Goal: Task Accomplishment & Management: Complete application form

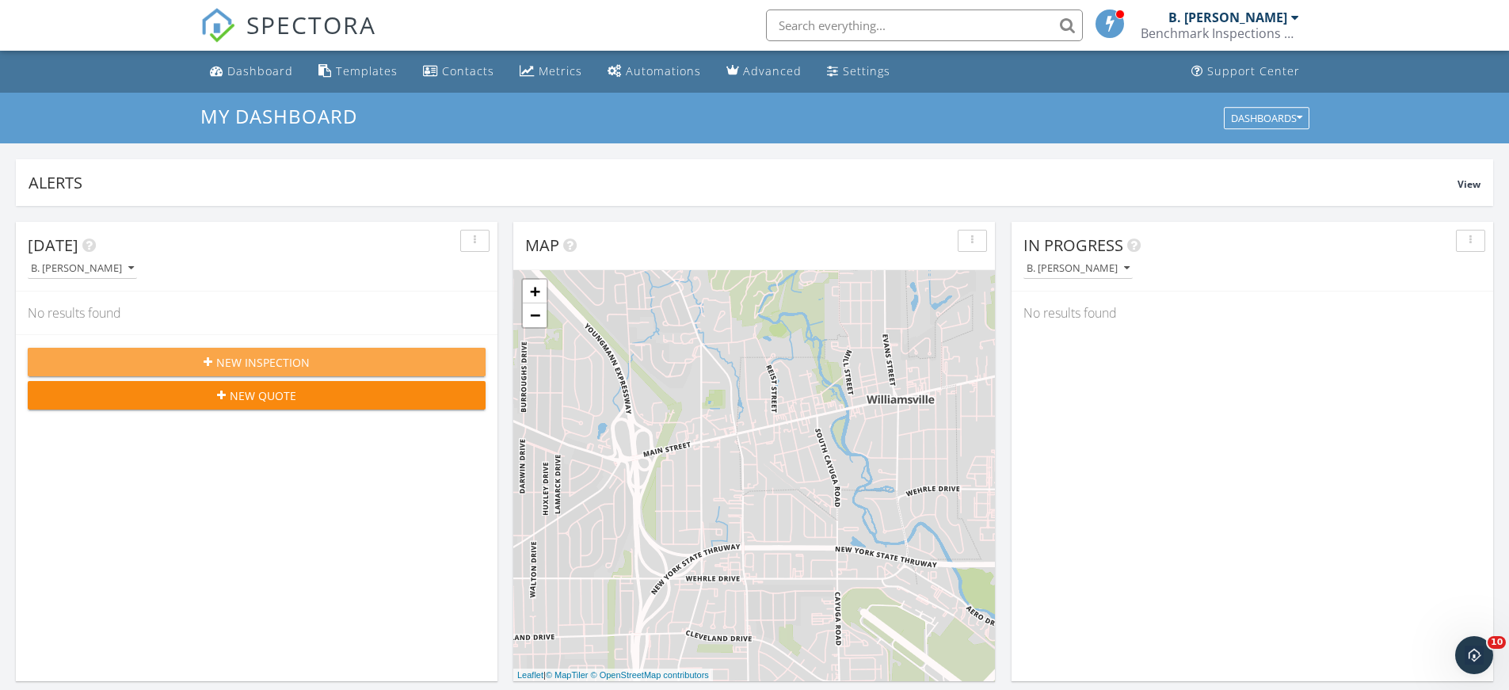
click at [277, 359] on span "New Inspection" at bounding box center [262, 362] width 93 height 17
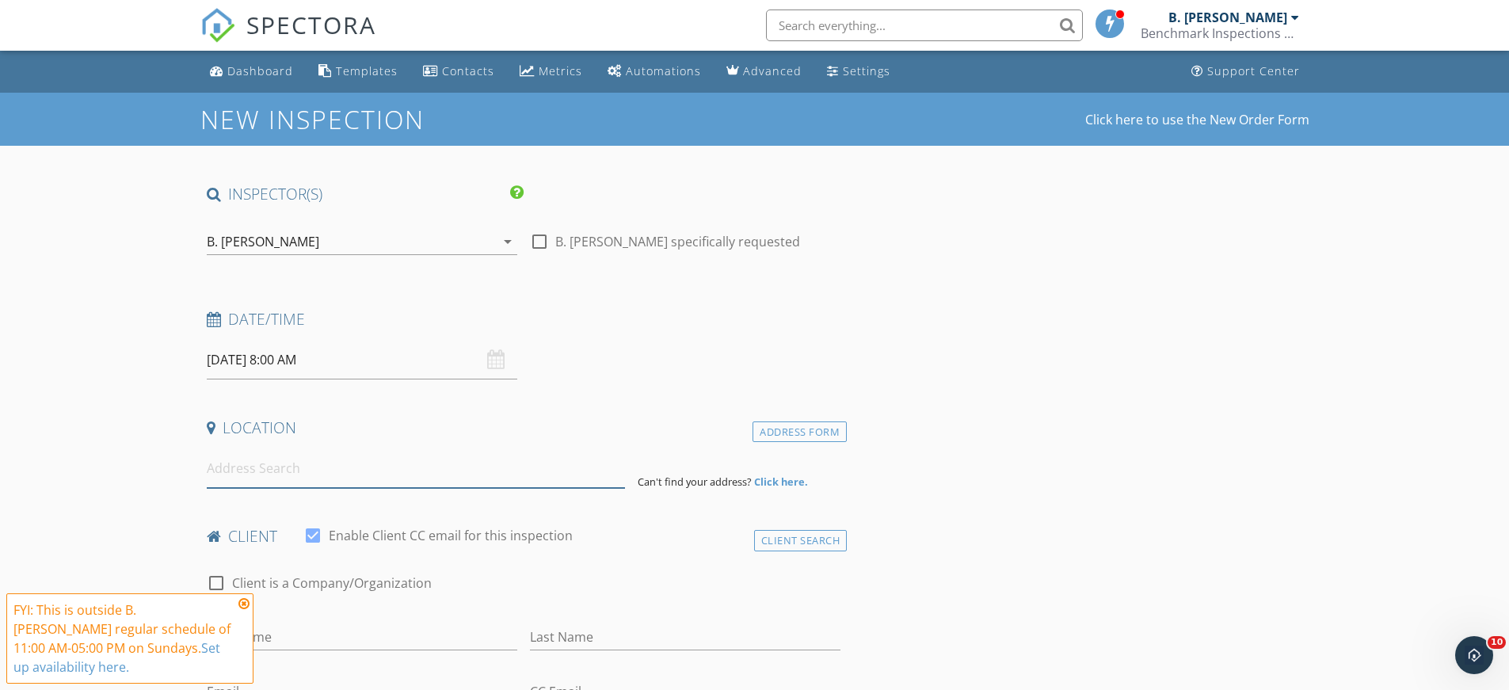
click at [294, 476] on input at bounding box center [416, 468] width 418 height 39
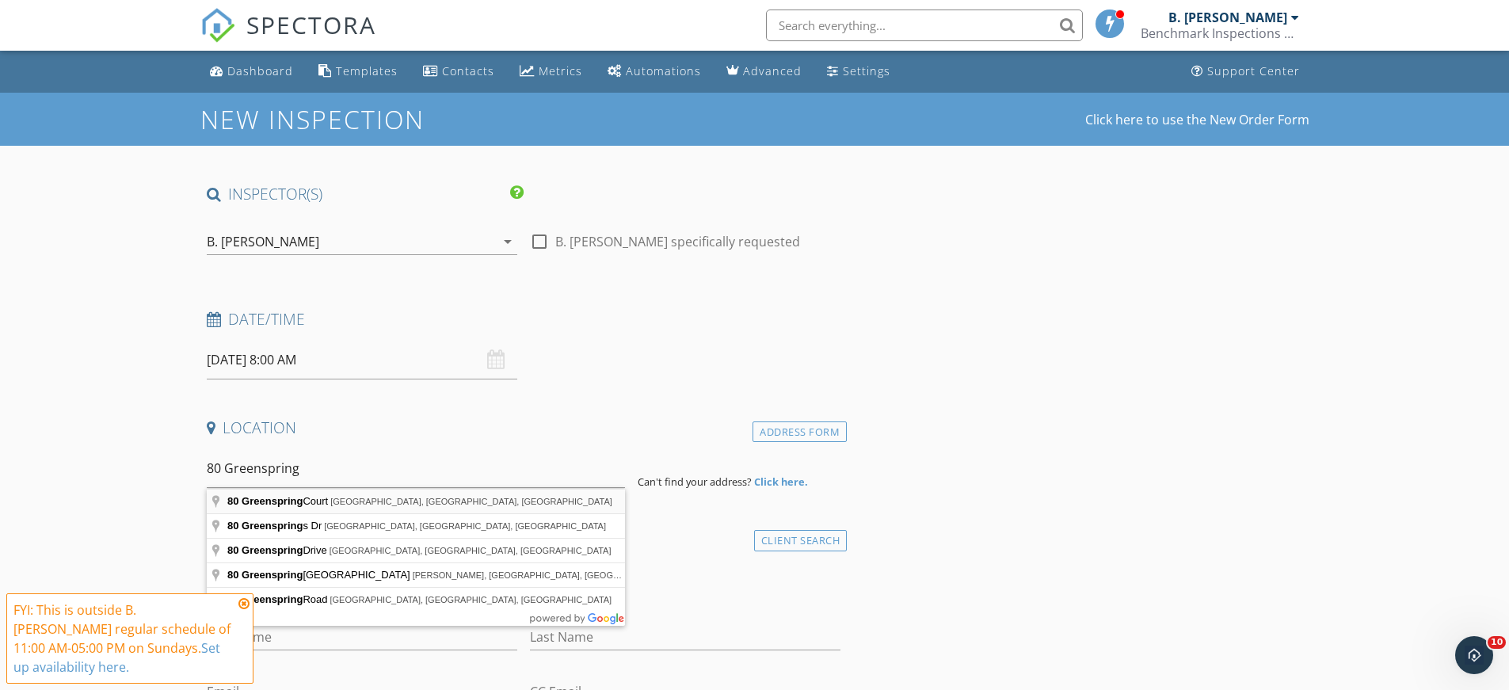
type input "80 Greenspring Court, West Seneca, NY, USA"
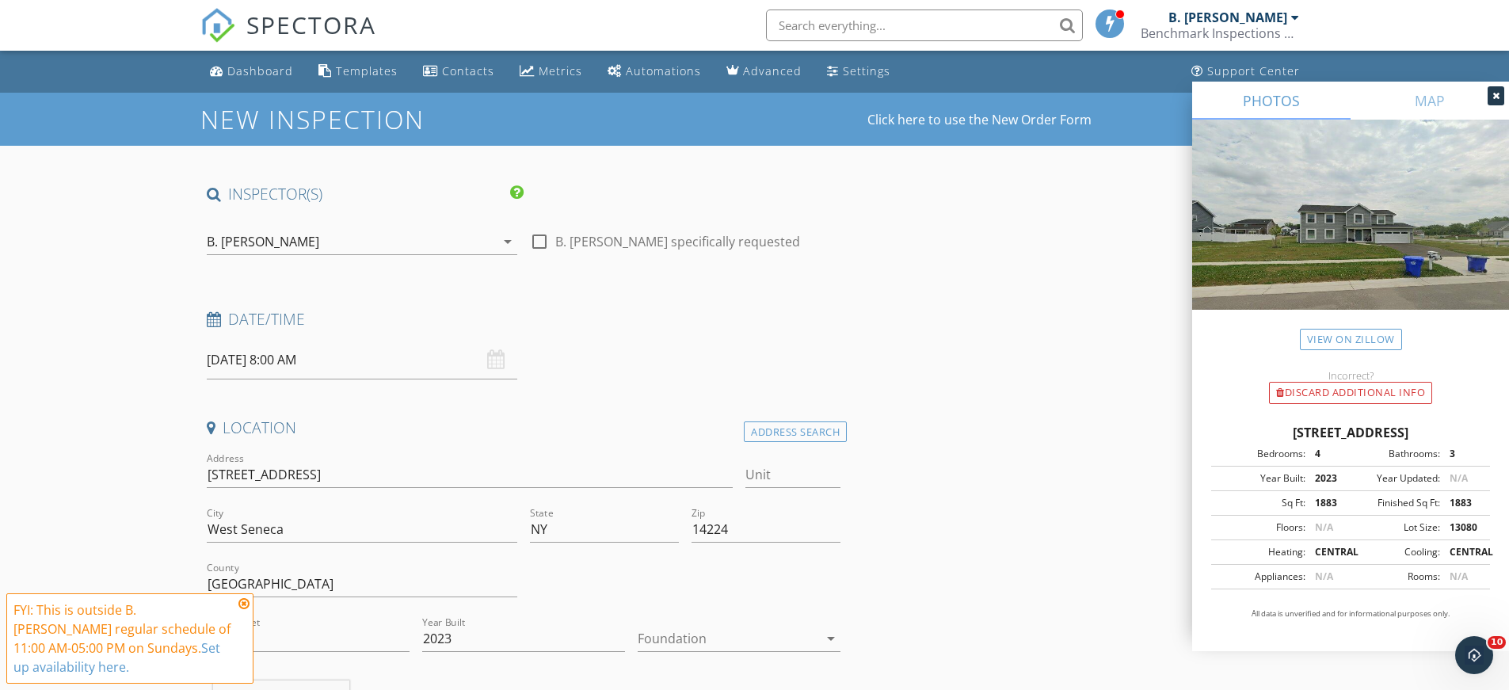
scroll to position [158, 0]
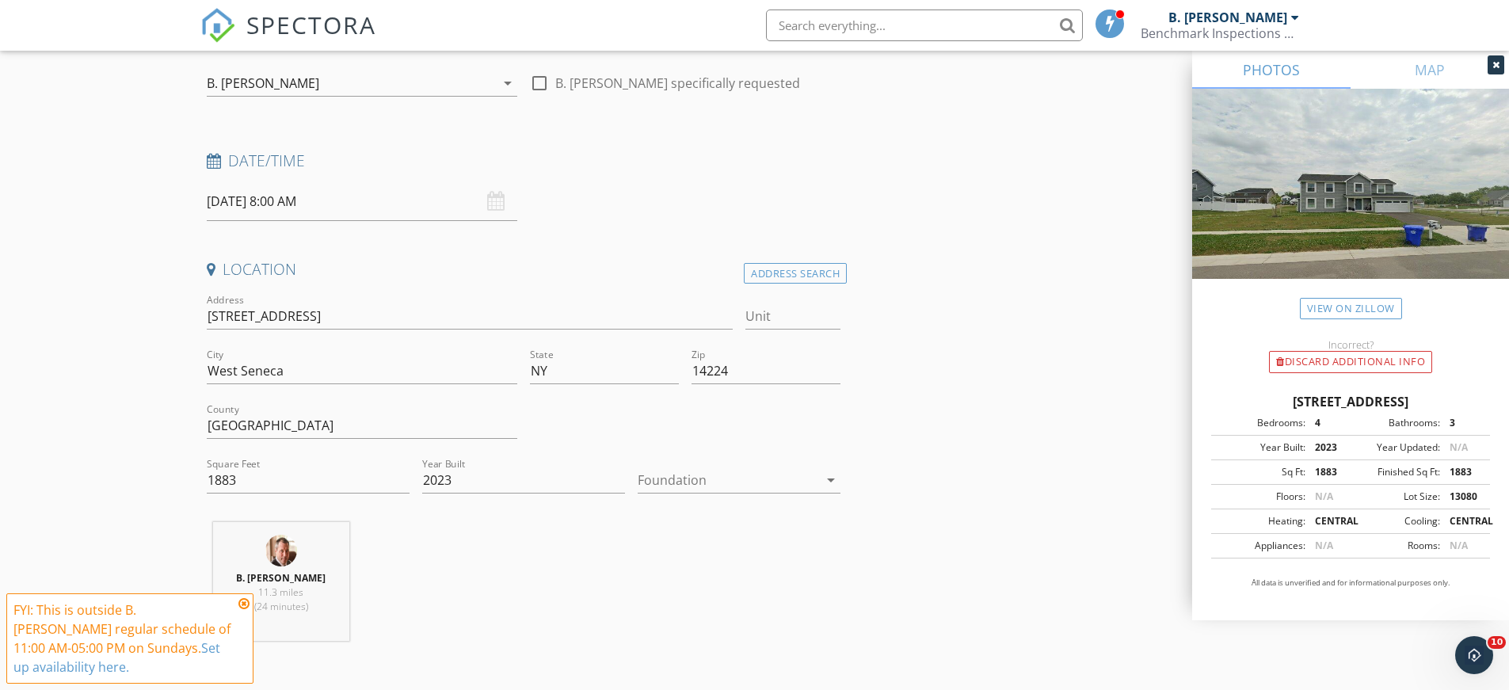
click at [246, 606] on icon at bounding box center [243, 603] width 11 height 13
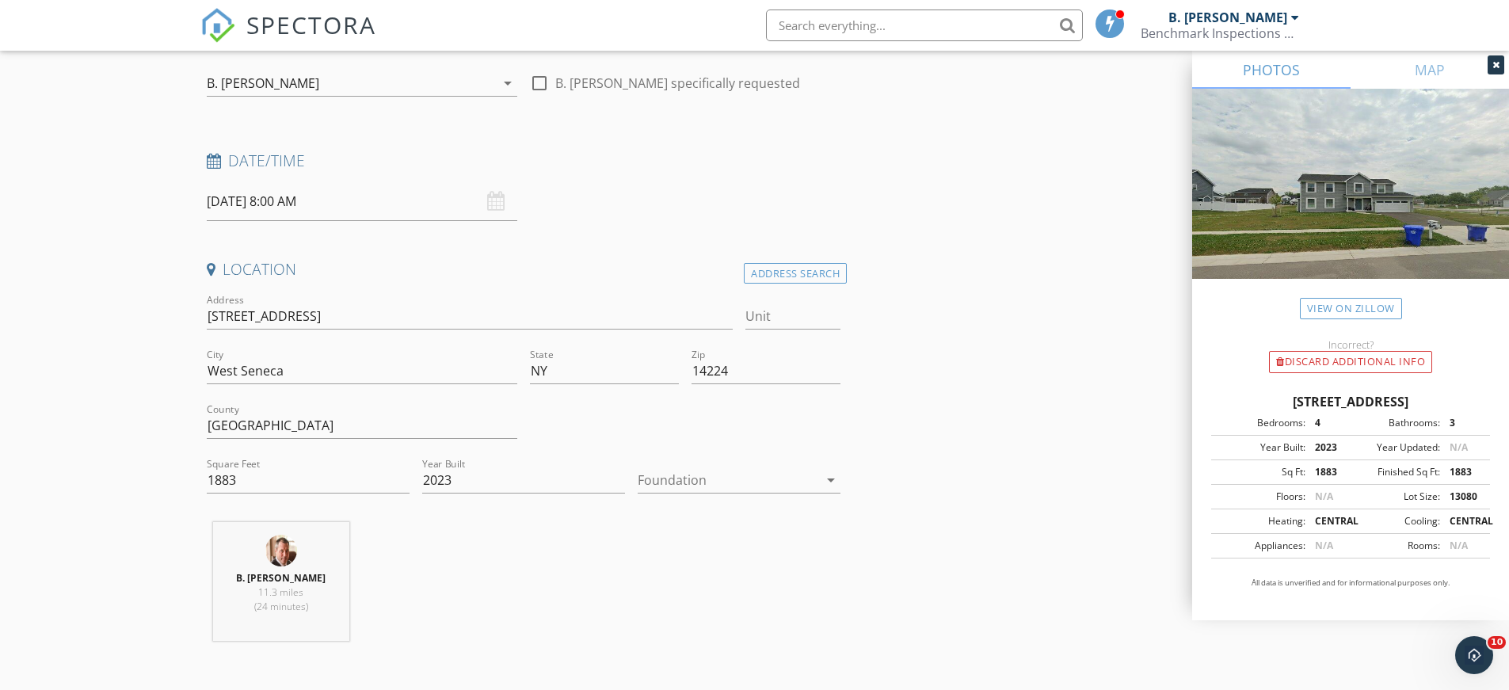
click at [830, 481] on icon "arrow_drop_down" at bounding box center [830, 479] width 19 height 19
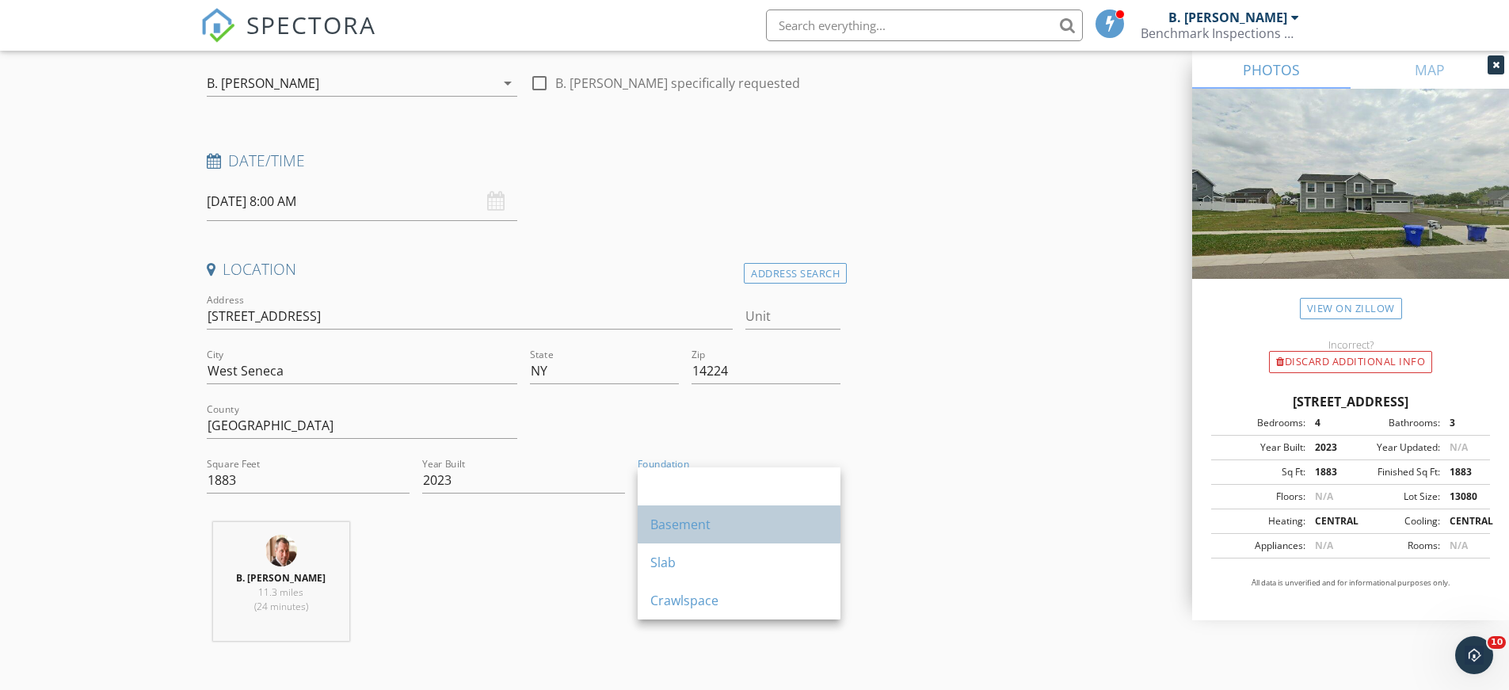
click at [691, 524] on div "Basement" at bounding box center [738, 524] width 177 height 19
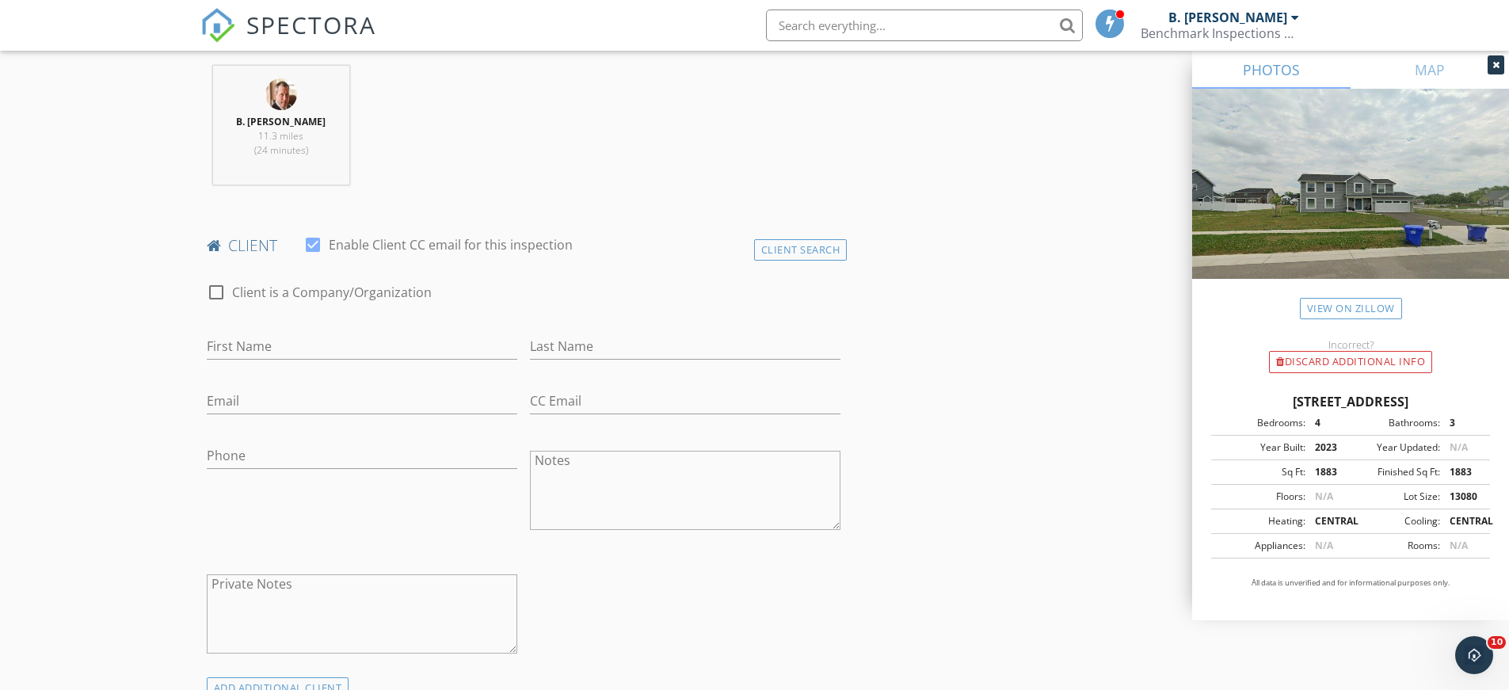
scroll to position [634, 0]
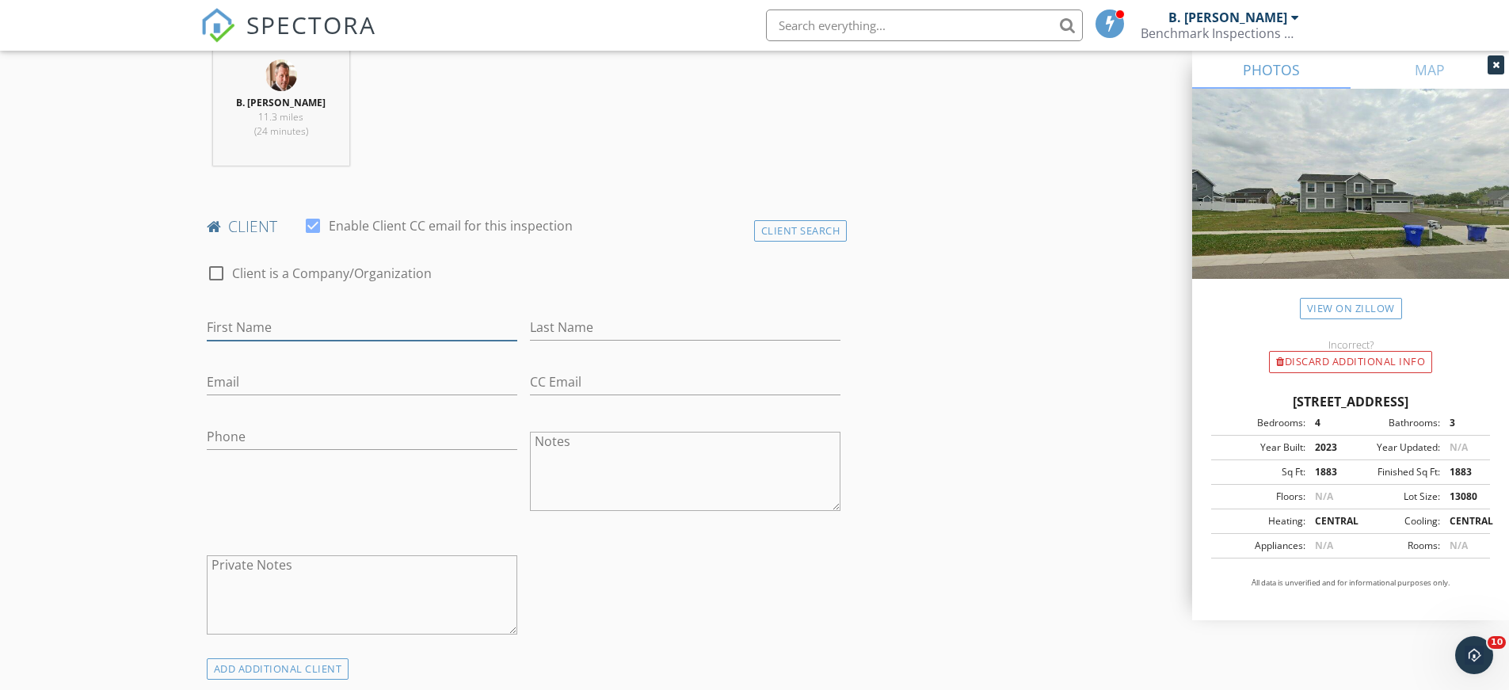
click at [280, 329] on input "First Name" at bounding box center [362, 327] width 310 height 26
type input "colin"
type input "mclaughin"
click at [260, 369] on input "Email" at bounding box center [362, 382] width 310 height 26
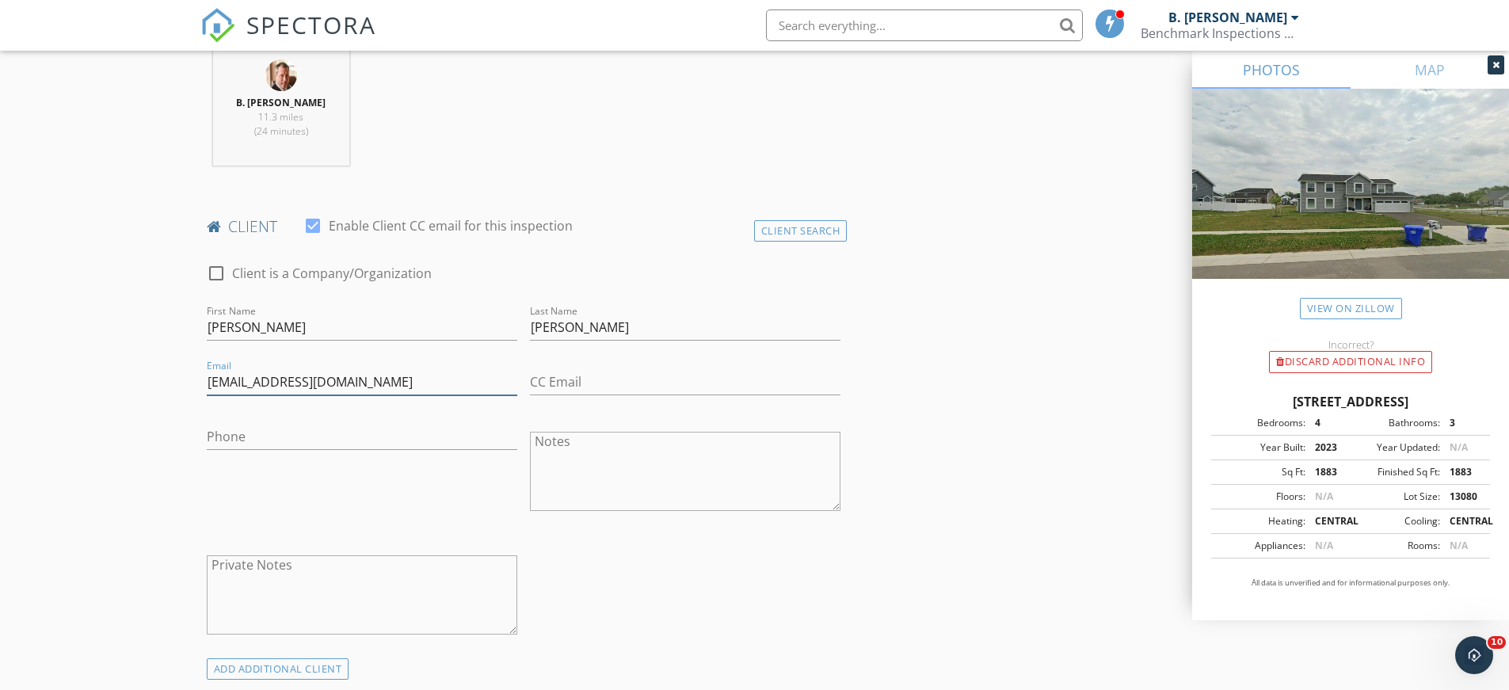
type input "colinmcl19@outlook.com"
click at [608, 383] on input "CC Email" at bounding box center [685, 382] width 310 height 26
type input "winterssigns@gmail.com"
type input "2"
type input "716-908-9061"
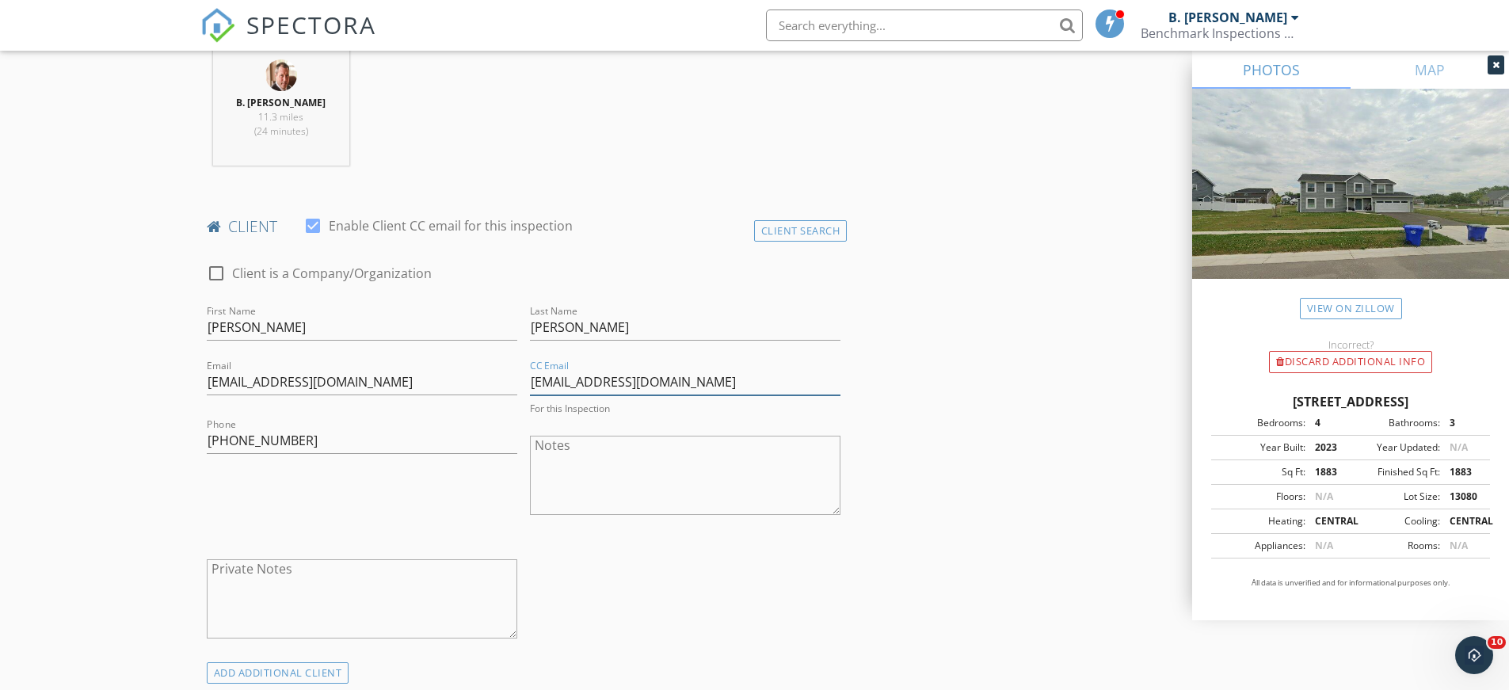
scroll to position [725, 0]
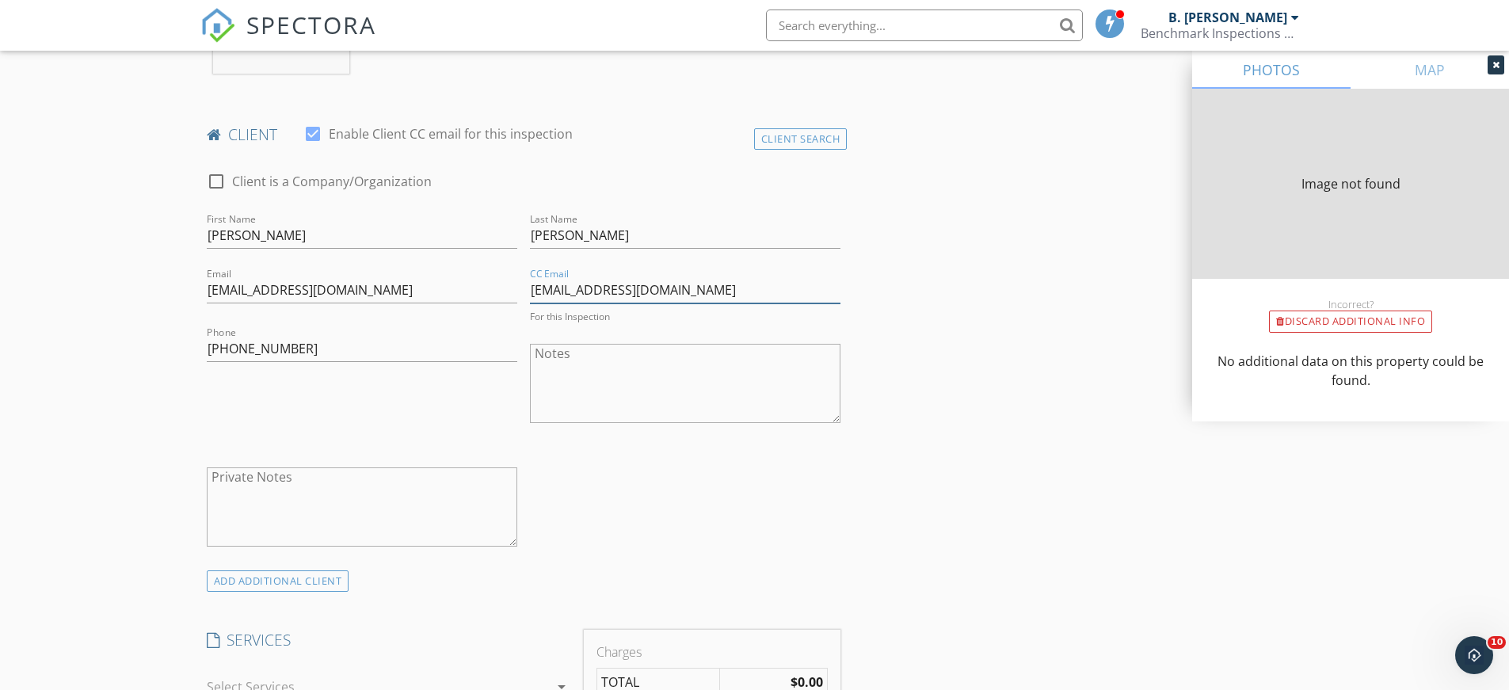
type input "1883"
type input "2023"
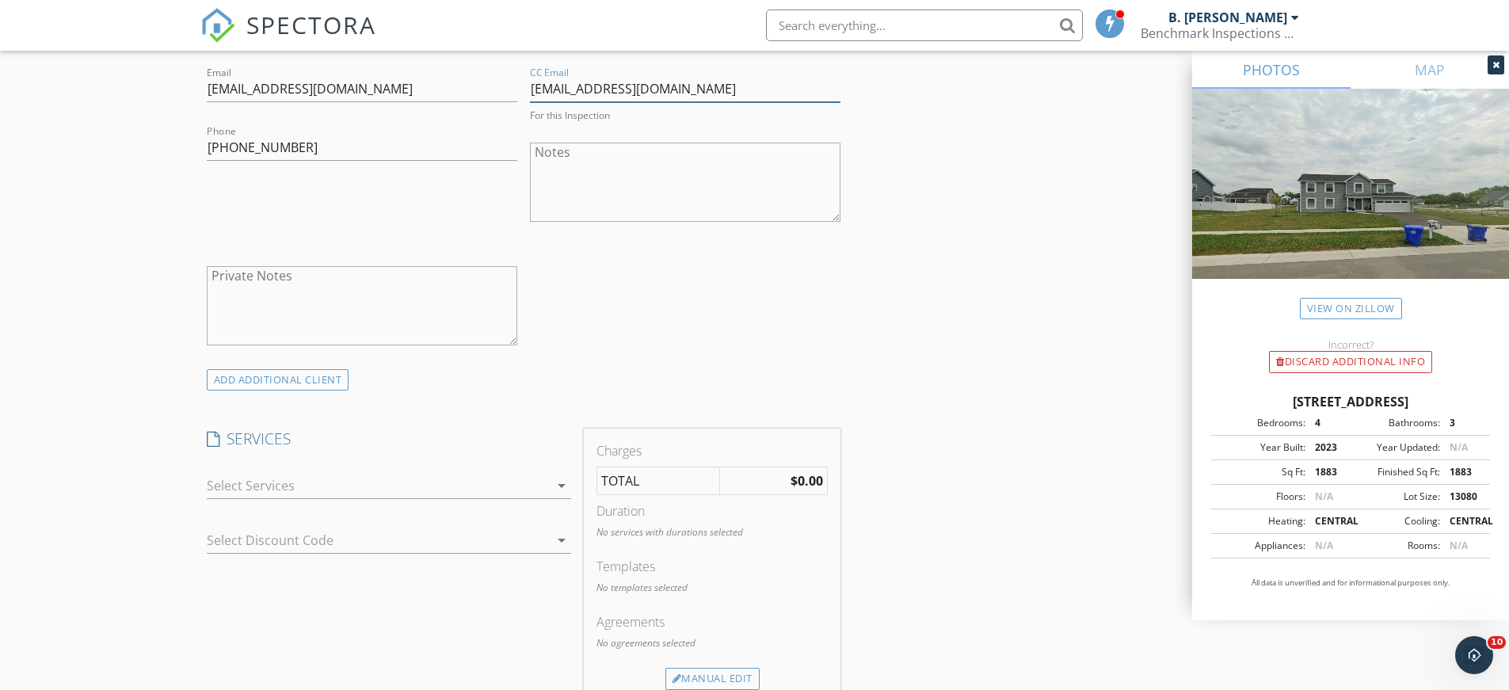
scroll to position [1042, 0]
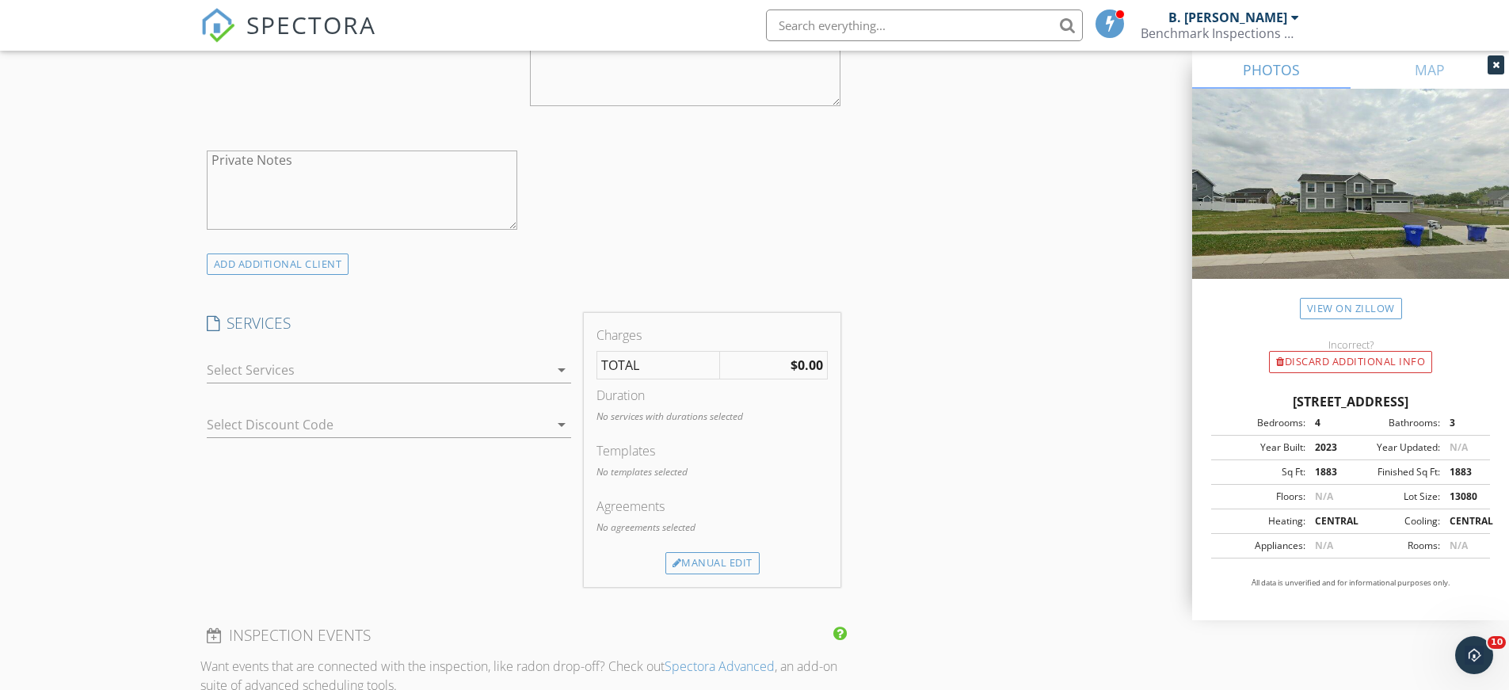
click at [557, 367] on icon "arrow_drop_down" at bounding box center [561, 369] width 19 height 19
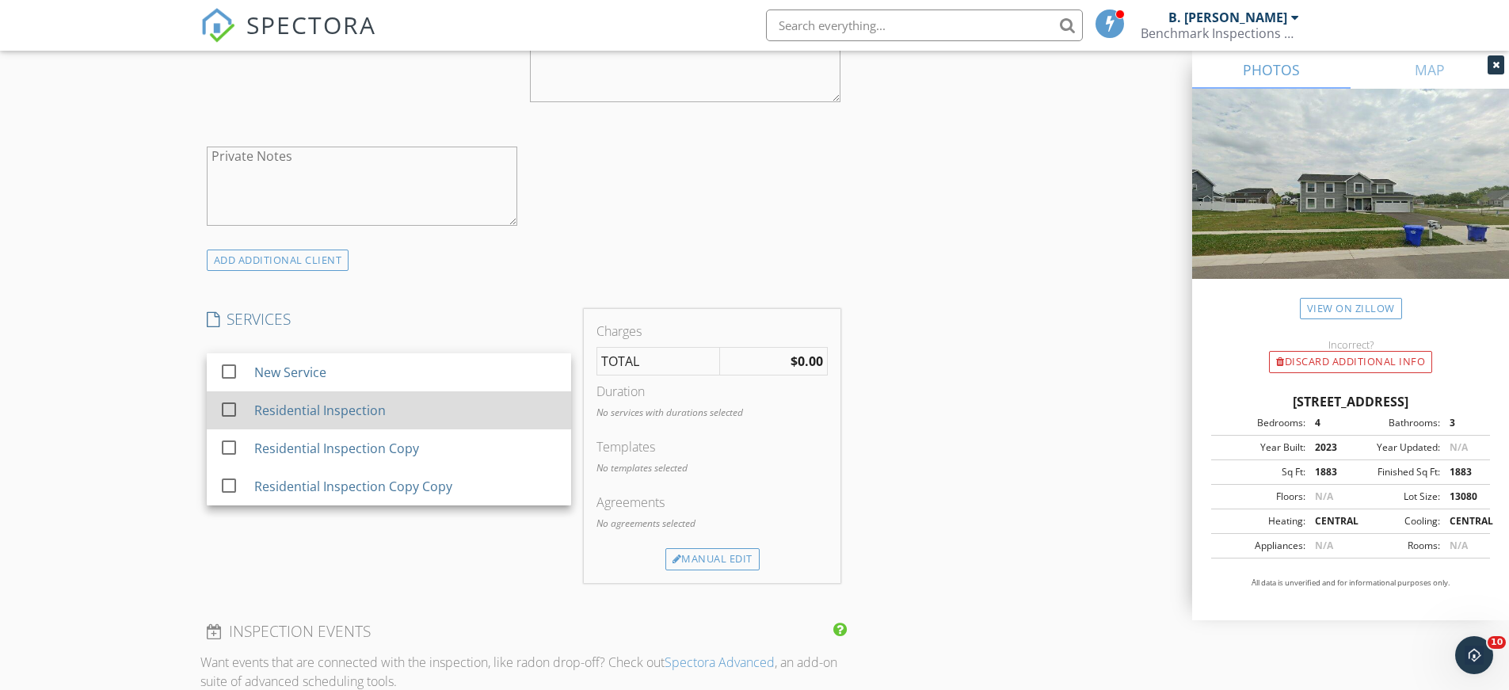
click at [337, 410] on div "Residential Inspection" at bounding box center [318, 410] width 131 height 19
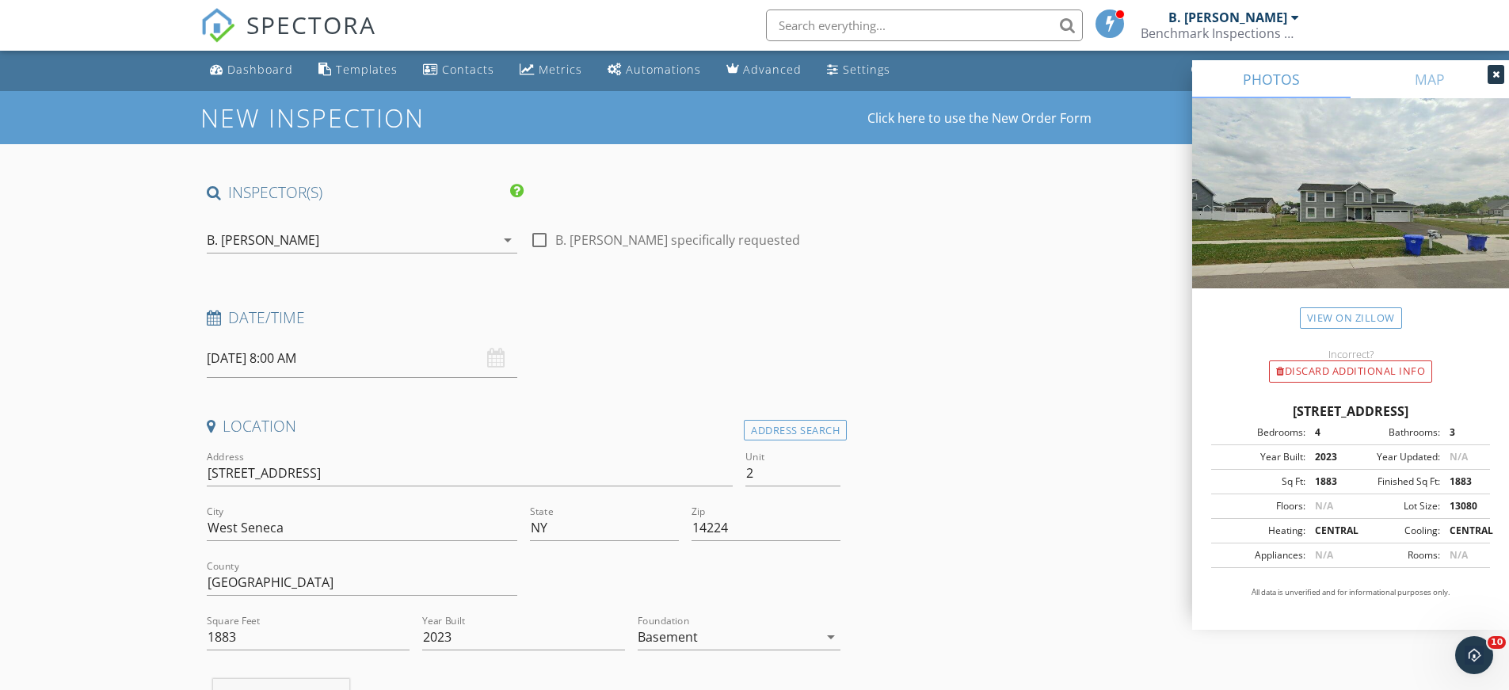
scroll to position [0, 0]
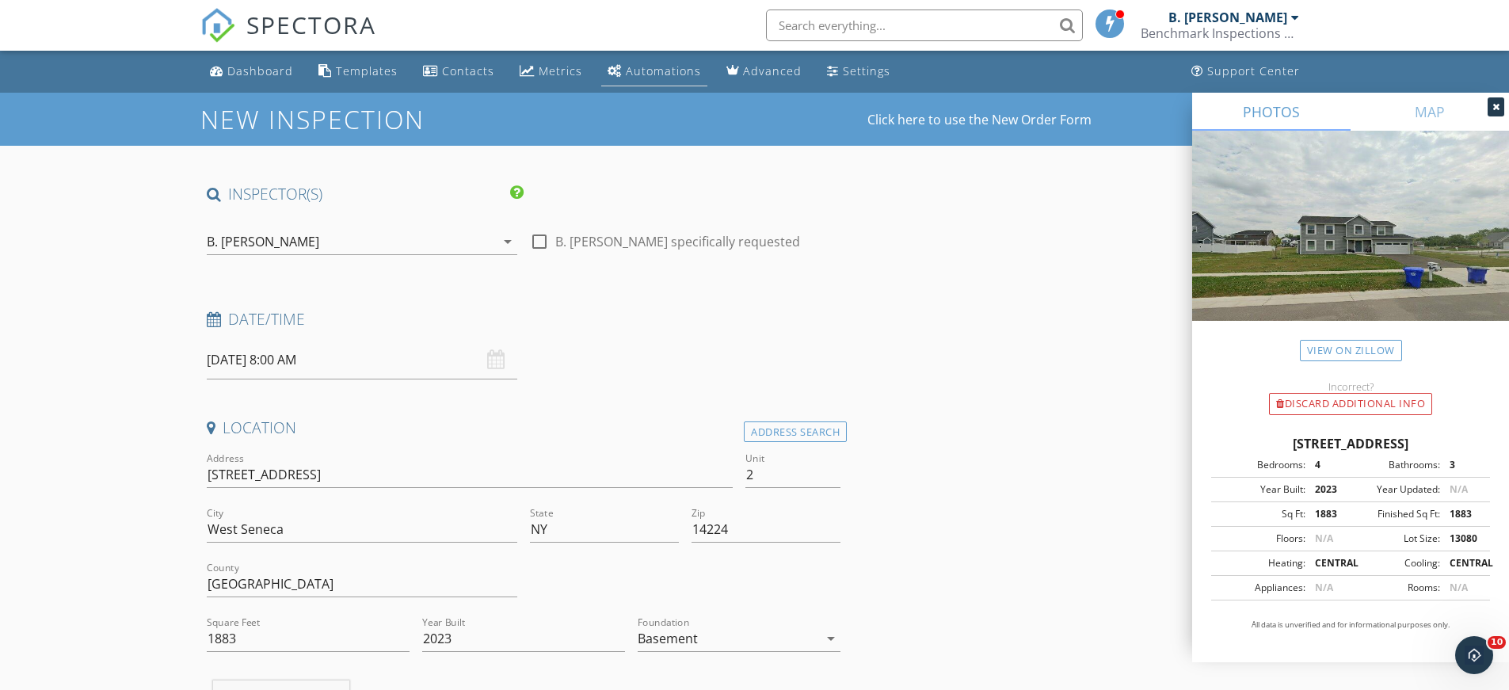
click at [668, 73] on div "Automations" at bounding box center [663, 70] width 75 height 15
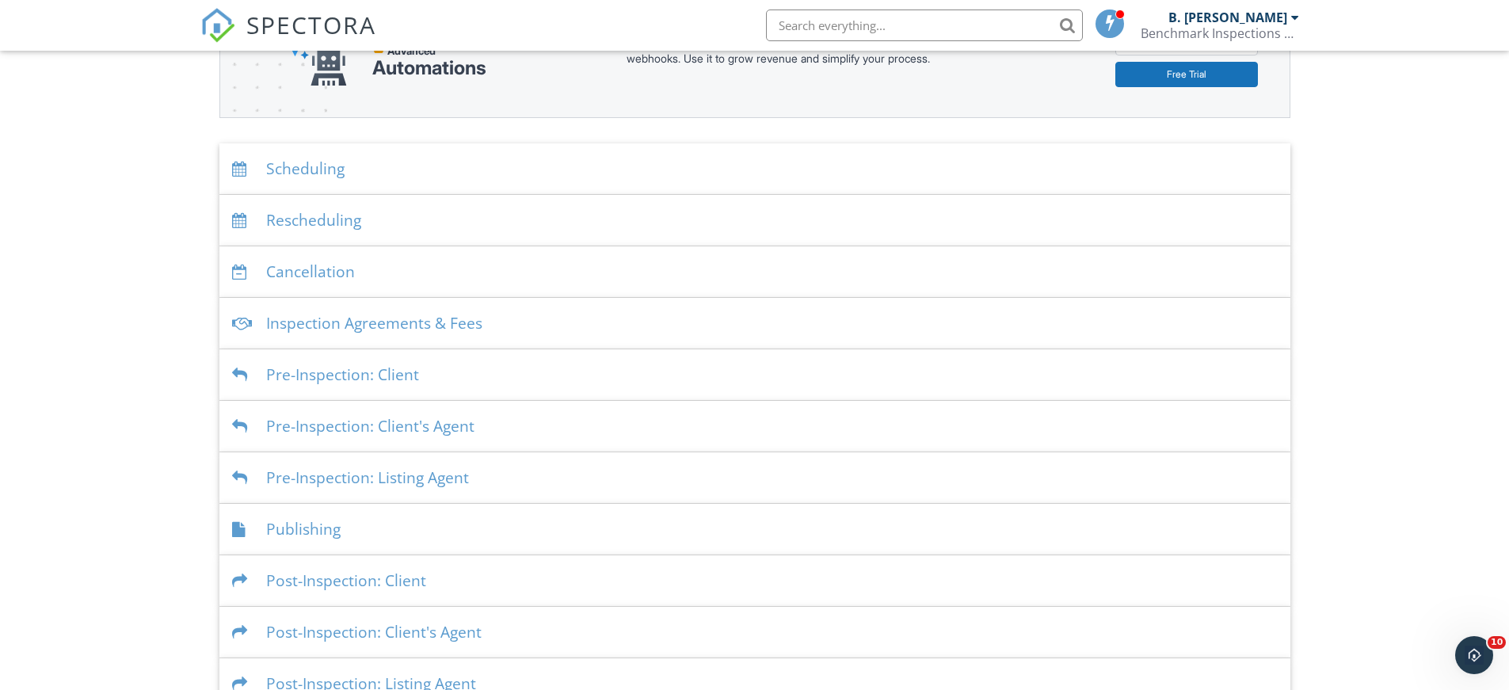
click at [364, 322] on div "Inspection Agreements & Fees" at bounding box center [754, 323] width 1071 height 51
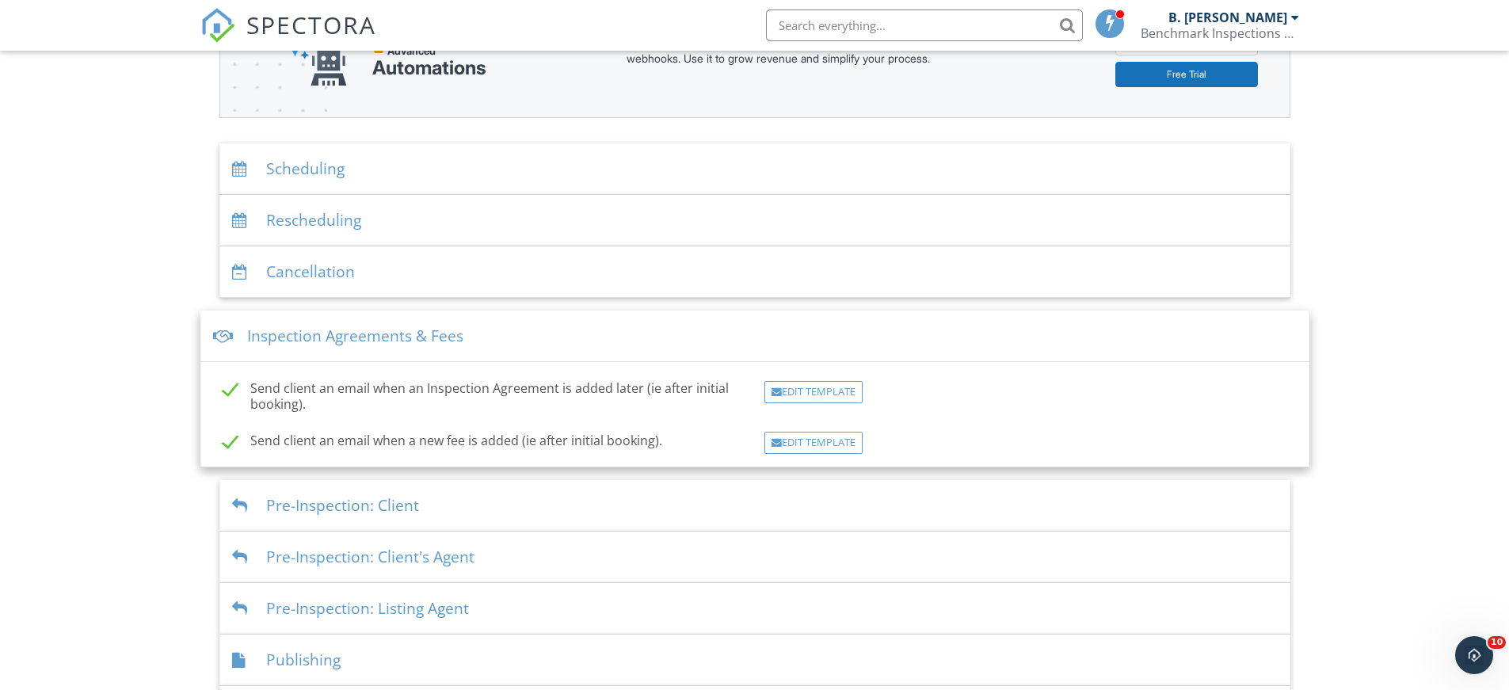
click at [143, 247] on div "Dashboard Templates Contacts Metrics Automations Advanced Settings Support Cent…" at bounding box center [754, 326] width 1509 height 1027
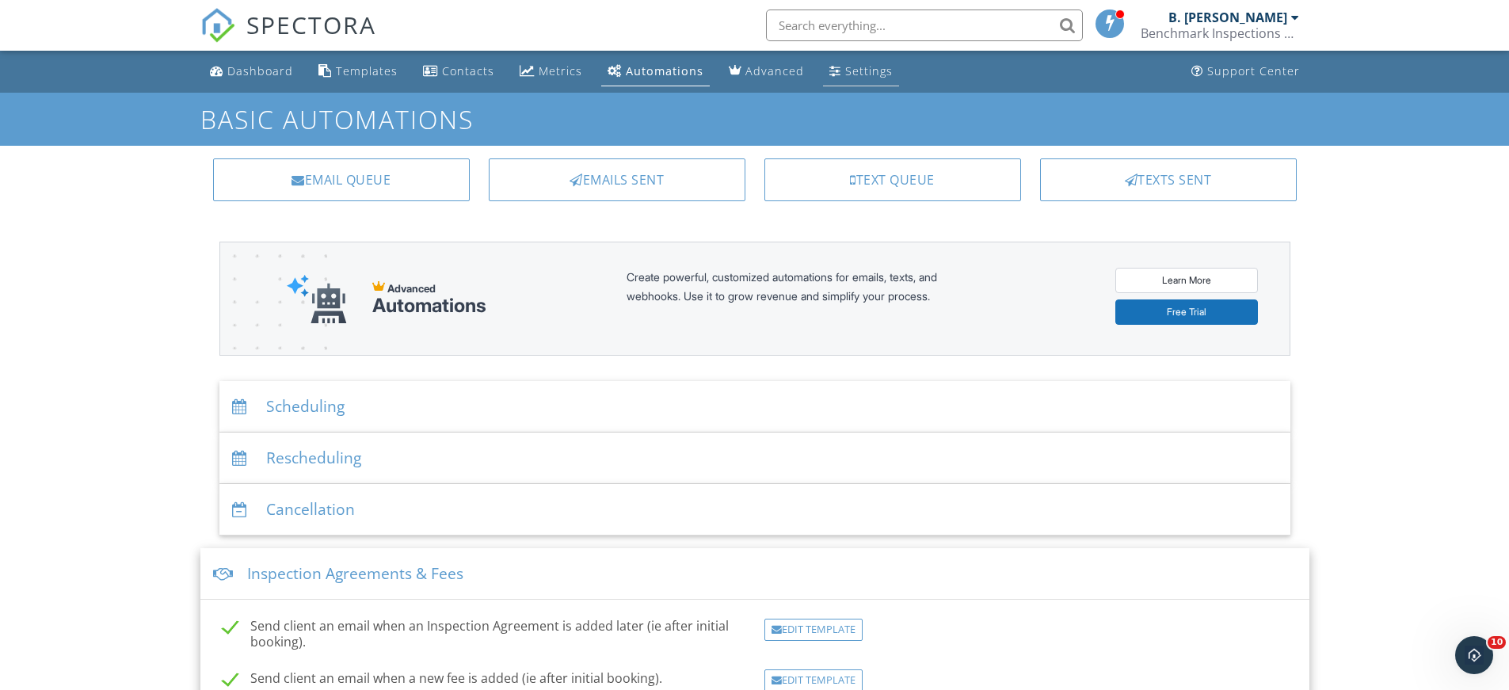
click at [858, 69] on div "Settings" at bounding box center [869, 70] width 48 height 15
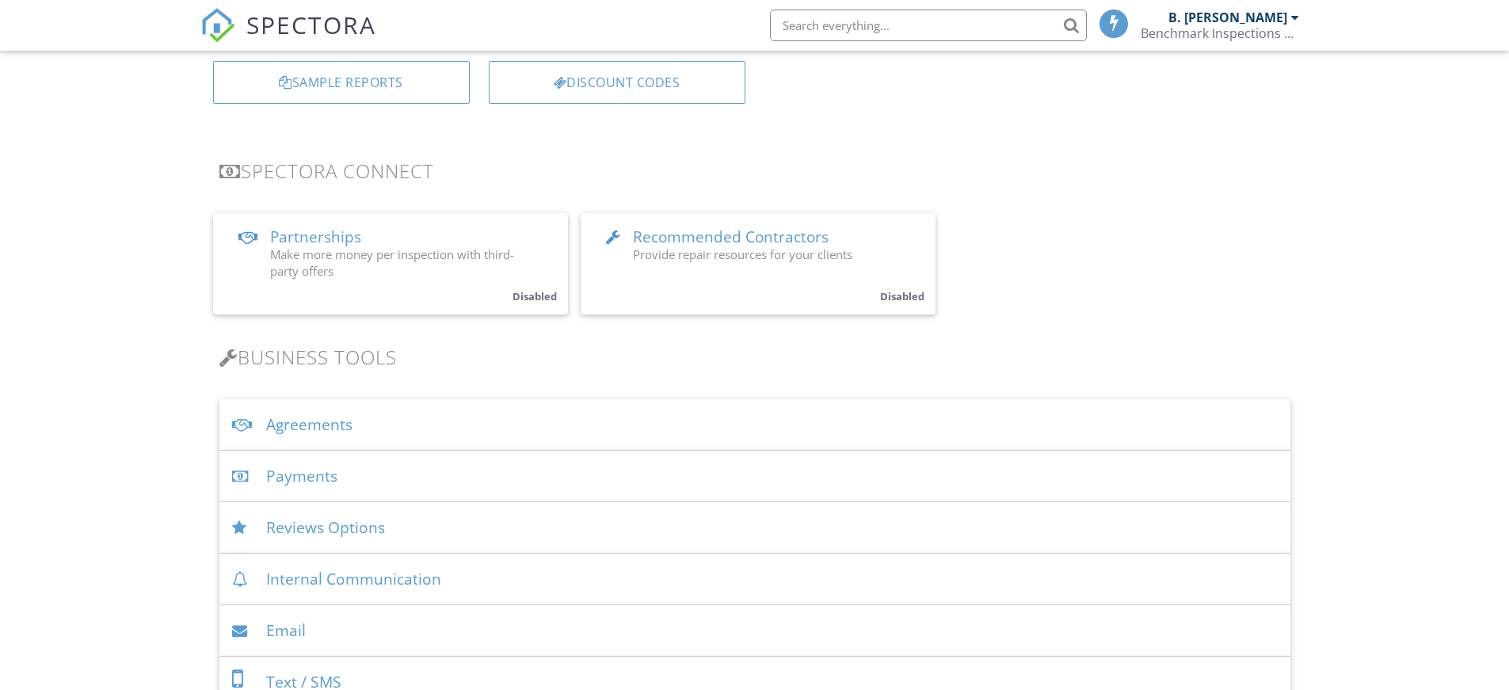
click at [306, 425] on div "Agreements" at bounding box center [754, 424] width 1071 height 51
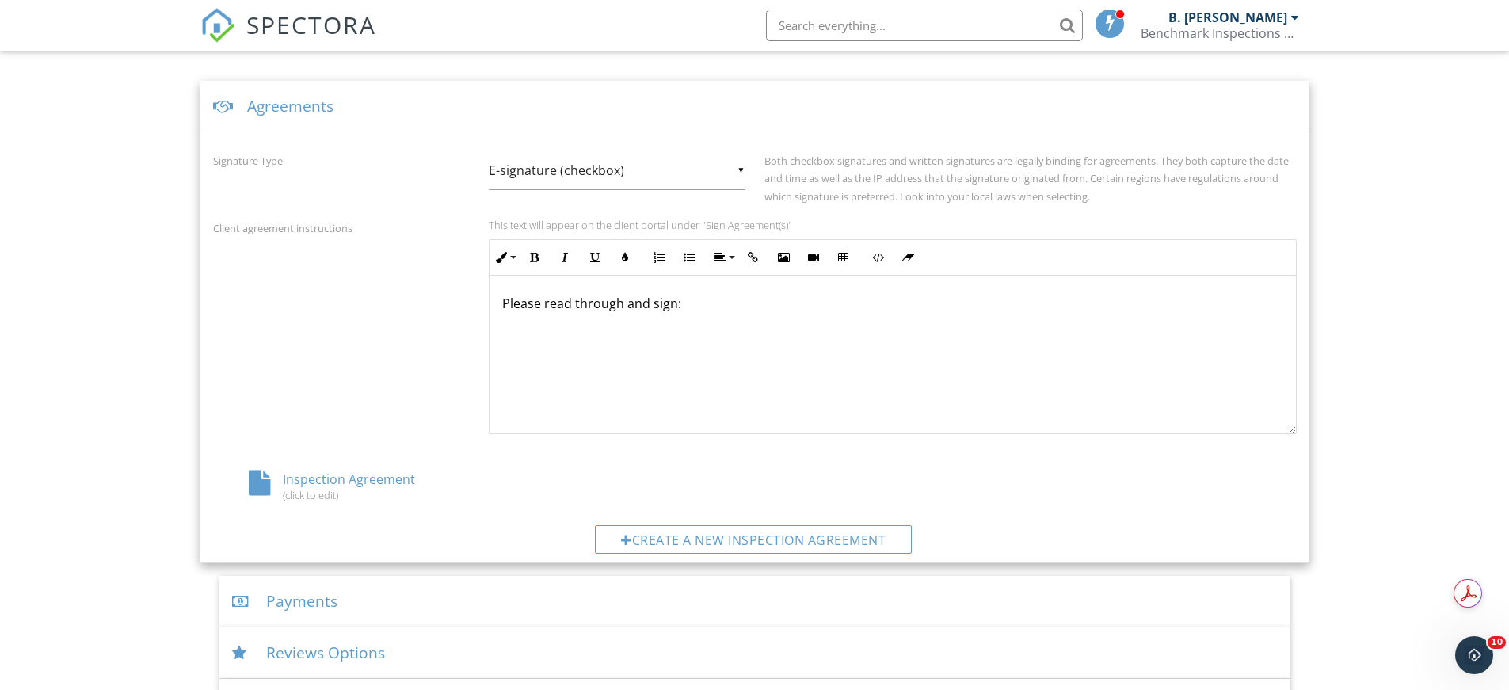
scroll to position [634, 0]
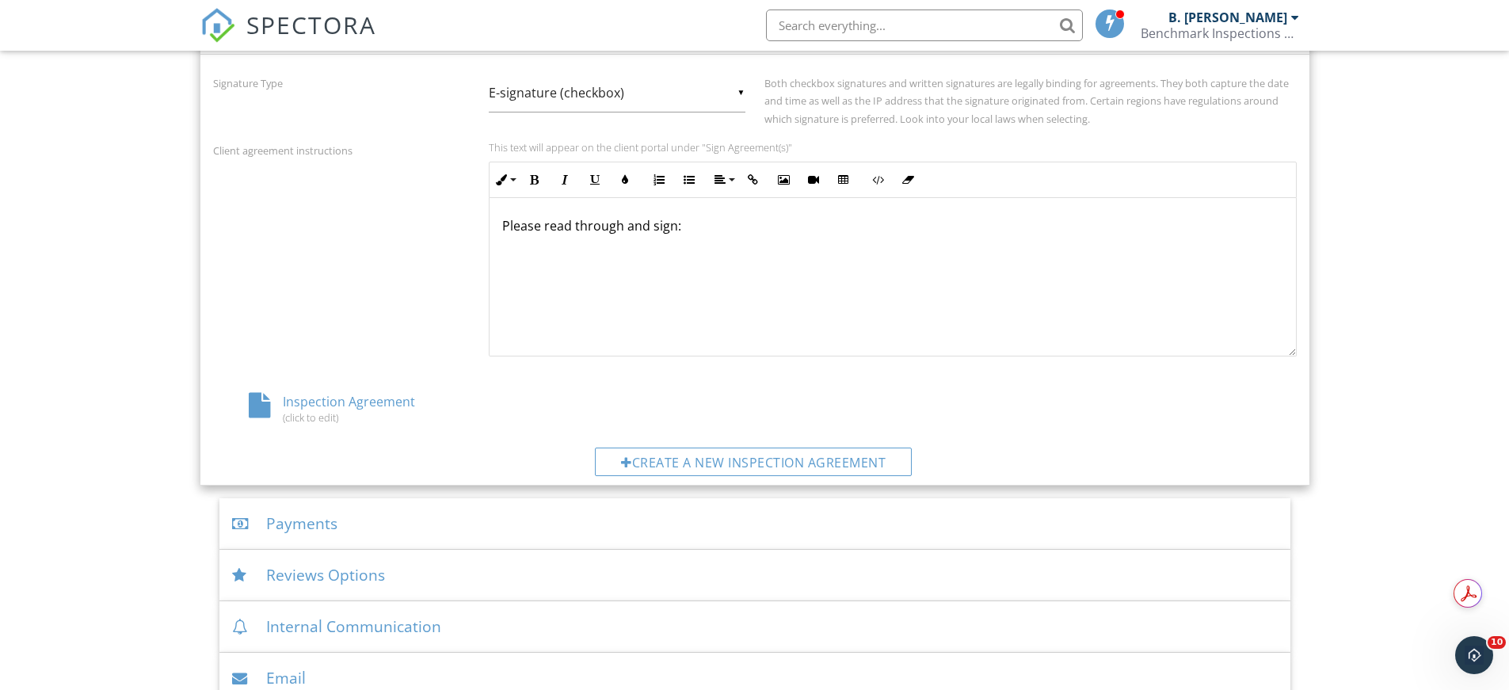
click at [259, 406] on div at bounding box center [259, 405] width 21 height 25
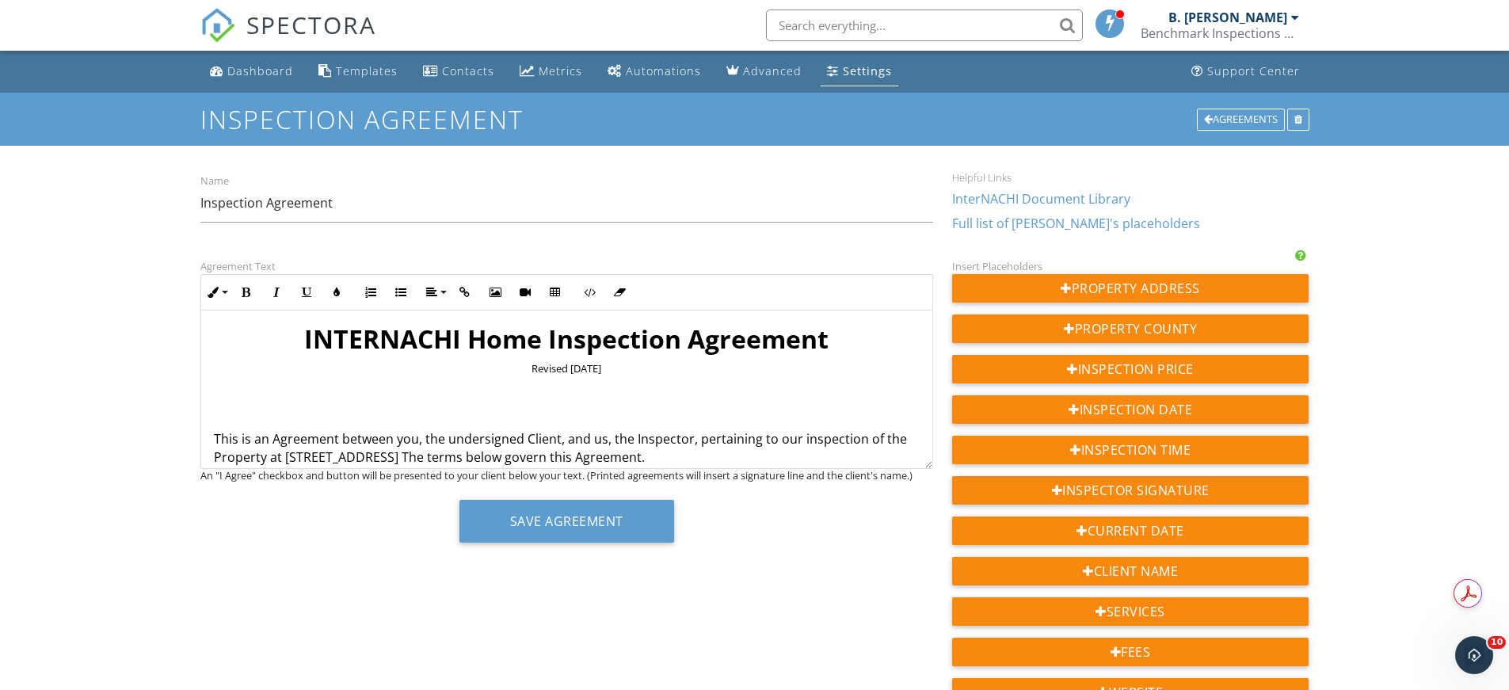
click at [394, 458] on p "This is an Agreement between you, the undersigned Client, and us, the Inspector…" at bounding box center [567, 448] width 706 height 36
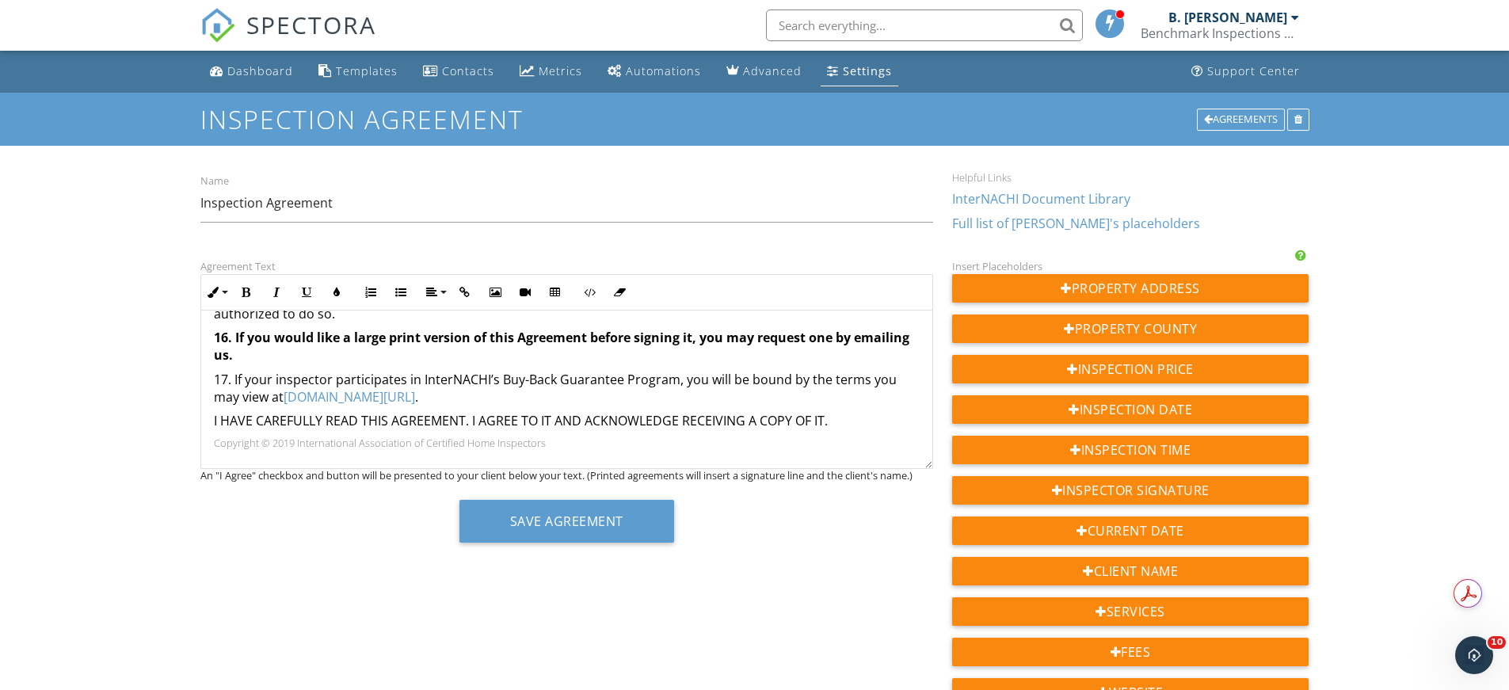
scroll to position [1391, 0]
click at [554, 523] on button "Save Agreement" at bounding box center [566, 521] width 215 height 43
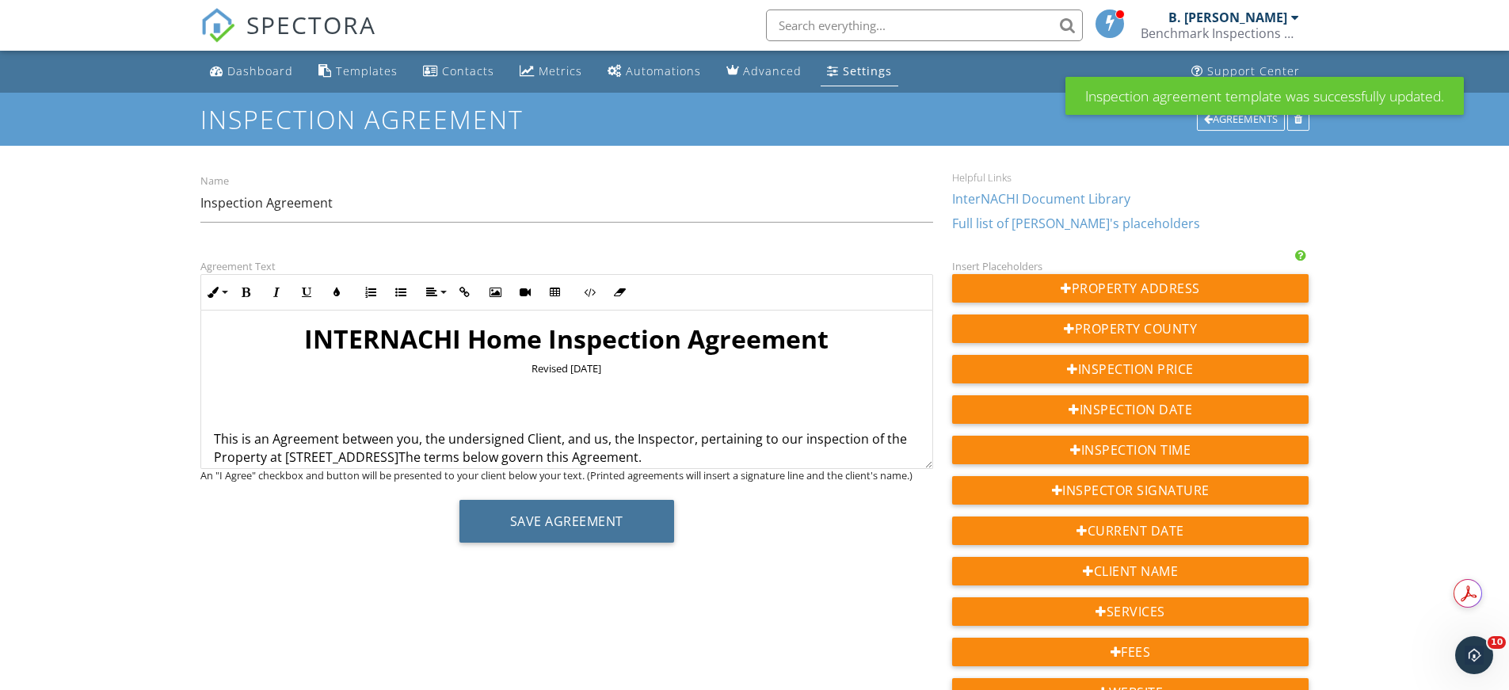
click at [554, 523] on button "Save Agreement" at bounding box center [566, 521] width 215 height 43
click at [259, 74] on div "Dashboard" at bounding box center [260, 70] width 66 height 15
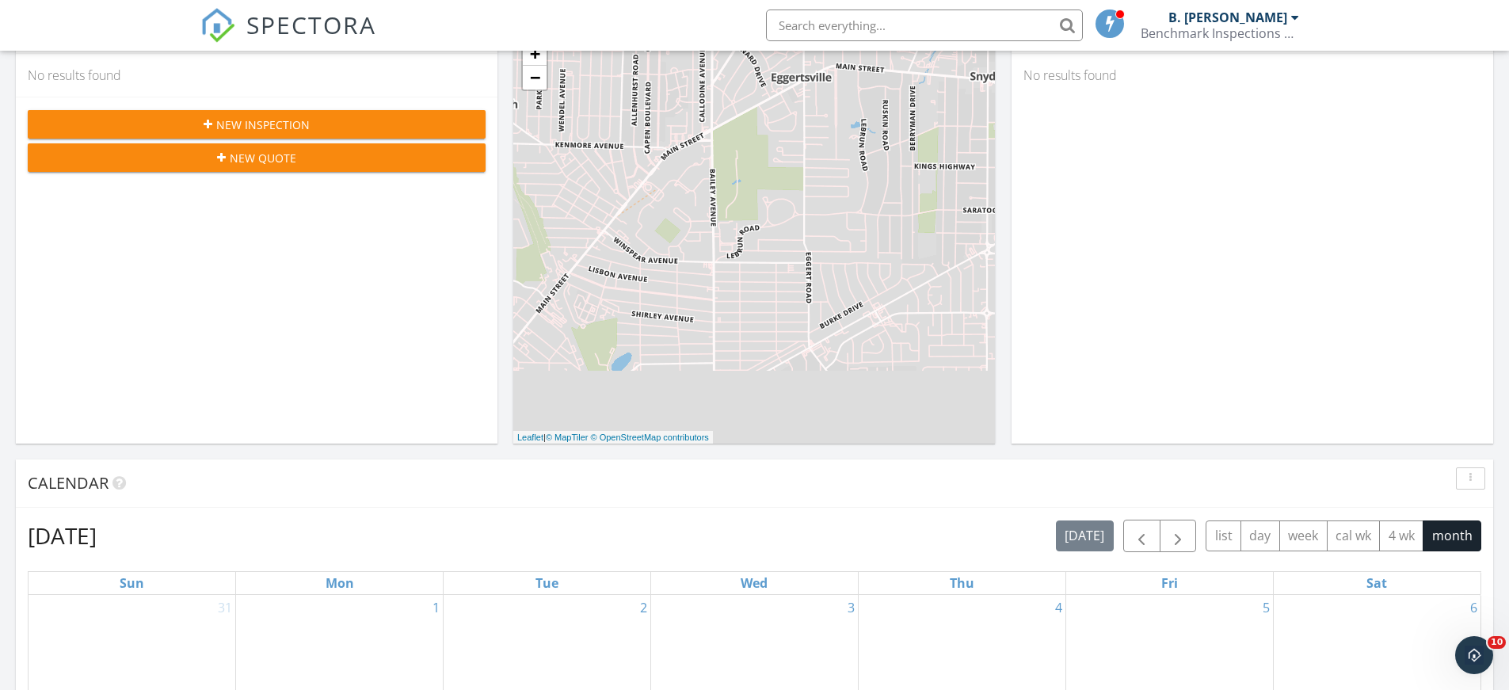
click at [235, 121] on span "New Inspection" at bounding box center [262, 124] width 93 height 17
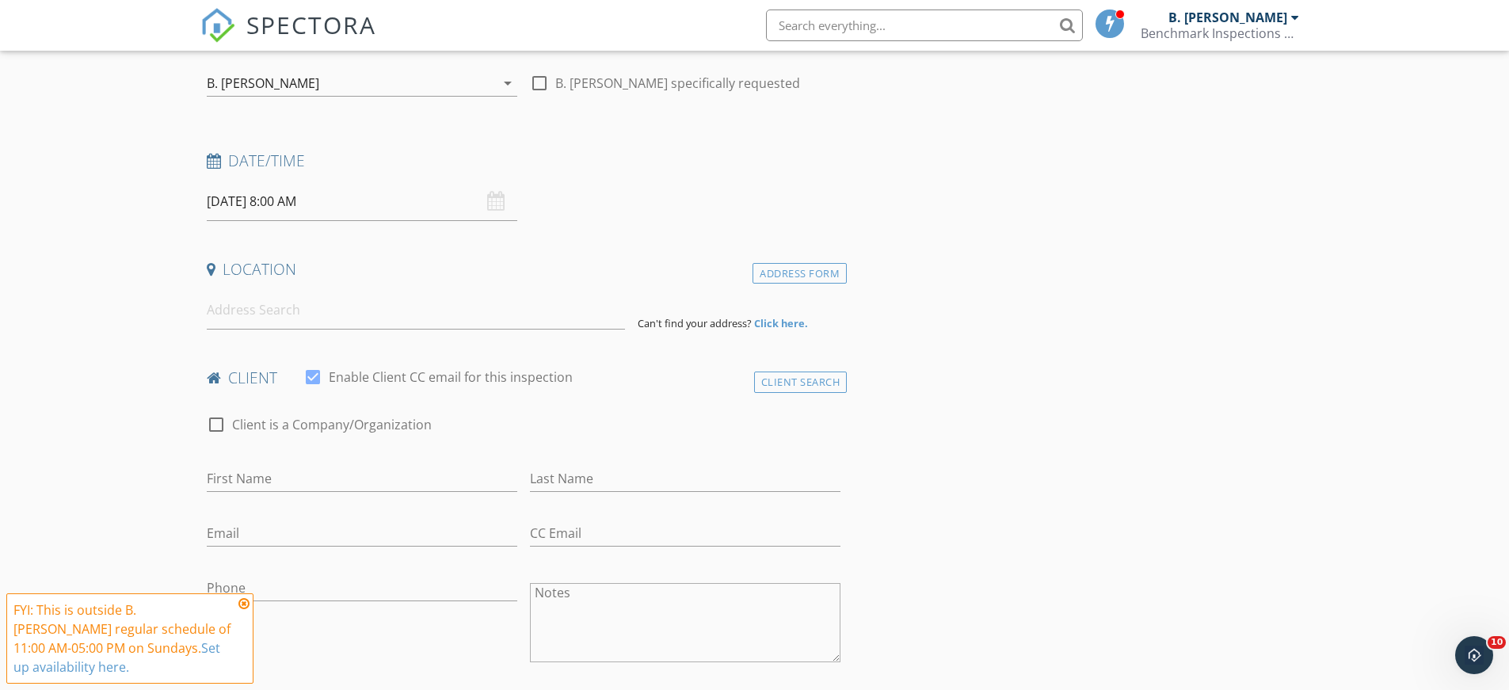
click at [318, 288] on div "Location" at bounding box center [523, 275] width 647 height 32
click at [288, 316] on input at bounding box center [416, 310] width 418 height 39
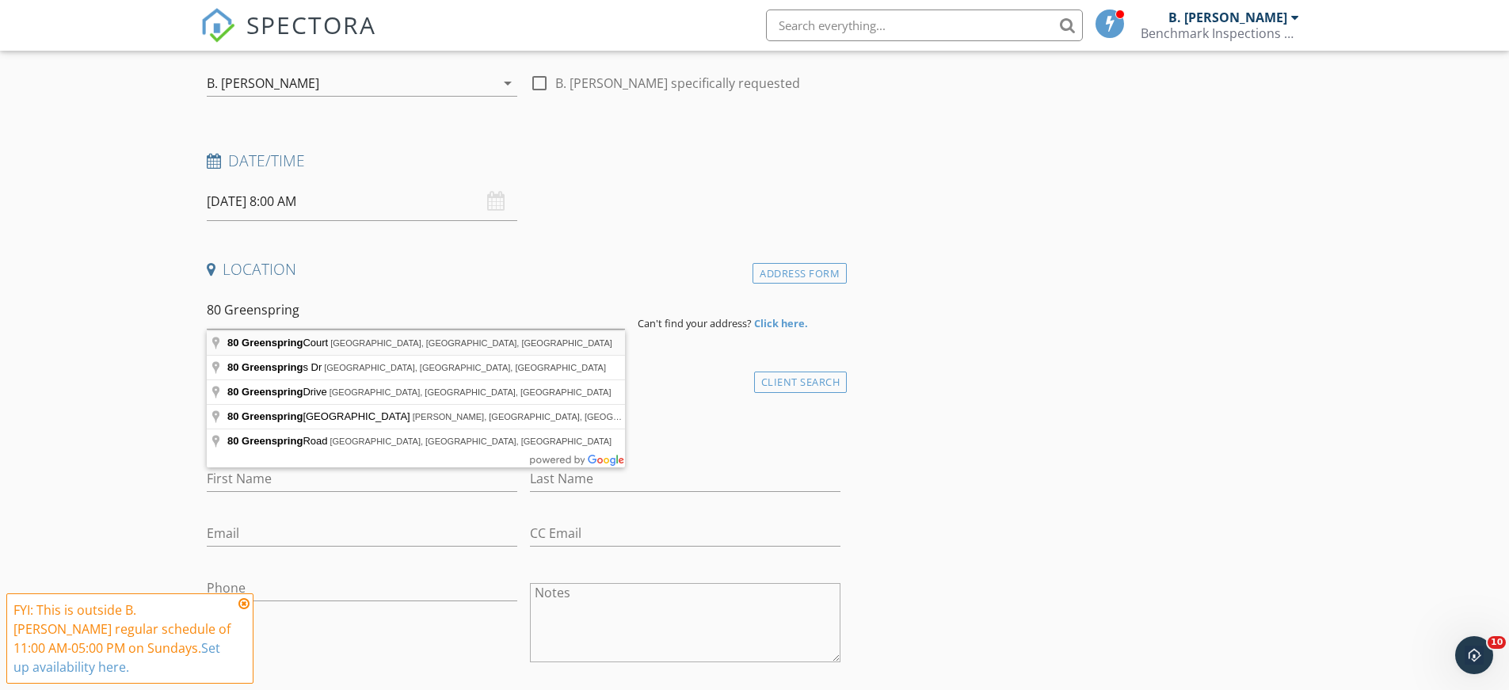
type input "80 Greenspring Court, West Seneca, NY, USA"
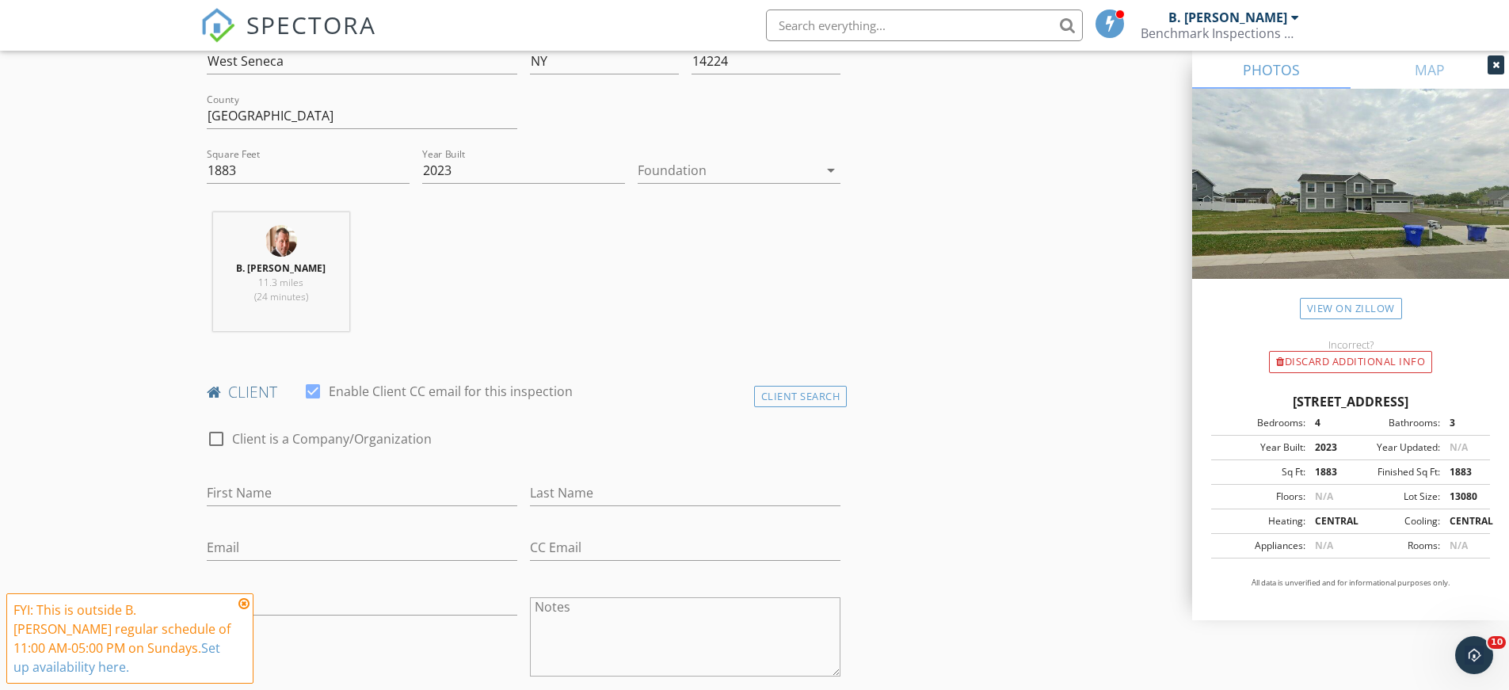
scroll to position [554, 0]
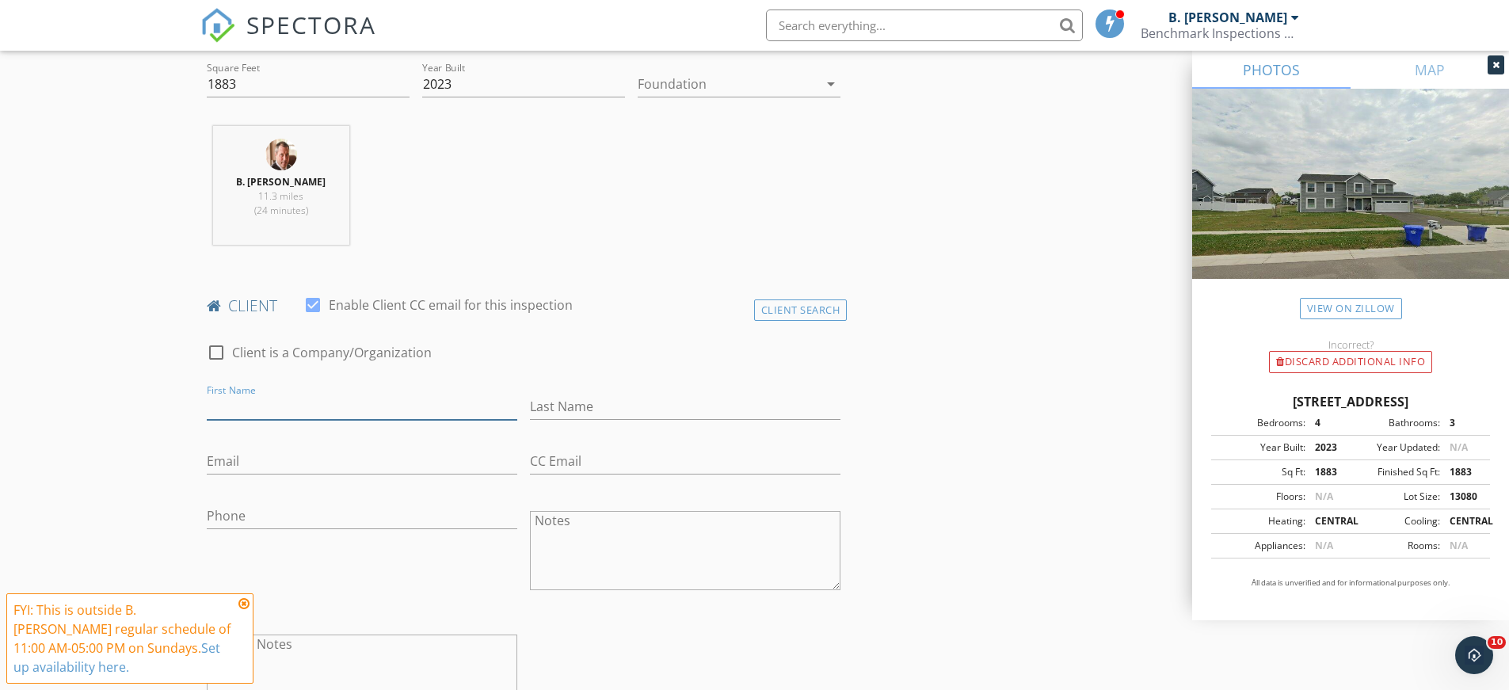
click at [272, 409] on input "First Name" at bounding box center [362, 407] width 310 height 26
type input "[PERSON_NAME]"
click at [348, 459] on input "Email" at bounding box center [362, 461] width 310 height 26
type input "[EMAIL_ADDRESS][DOMAIN_NAME]"
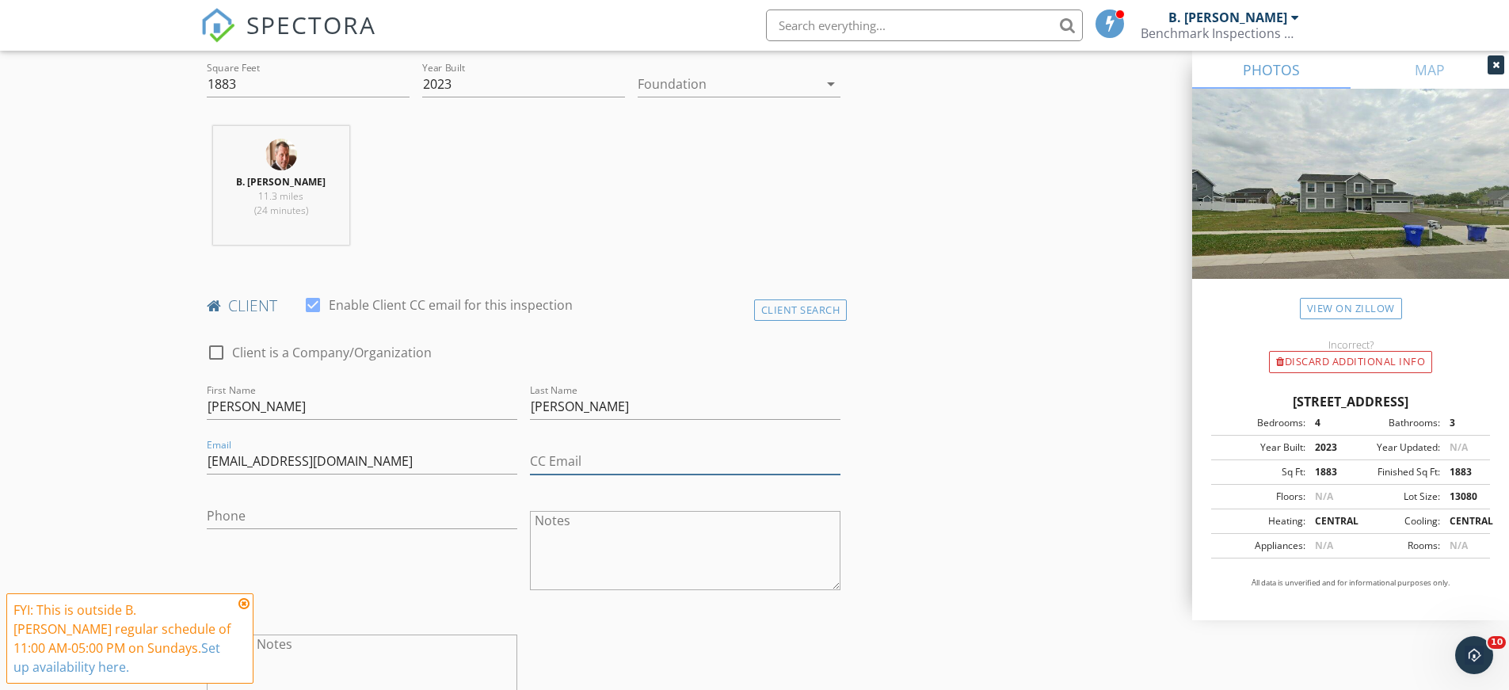
click at [589, 454] on input "CC Email" at bounding box center [685, 461] width 310 height 26
type input "[EMAIL_ADDRESS][DOMAIN_NAME]"
type input "2"
type input "[PHONE_NUMBER]"
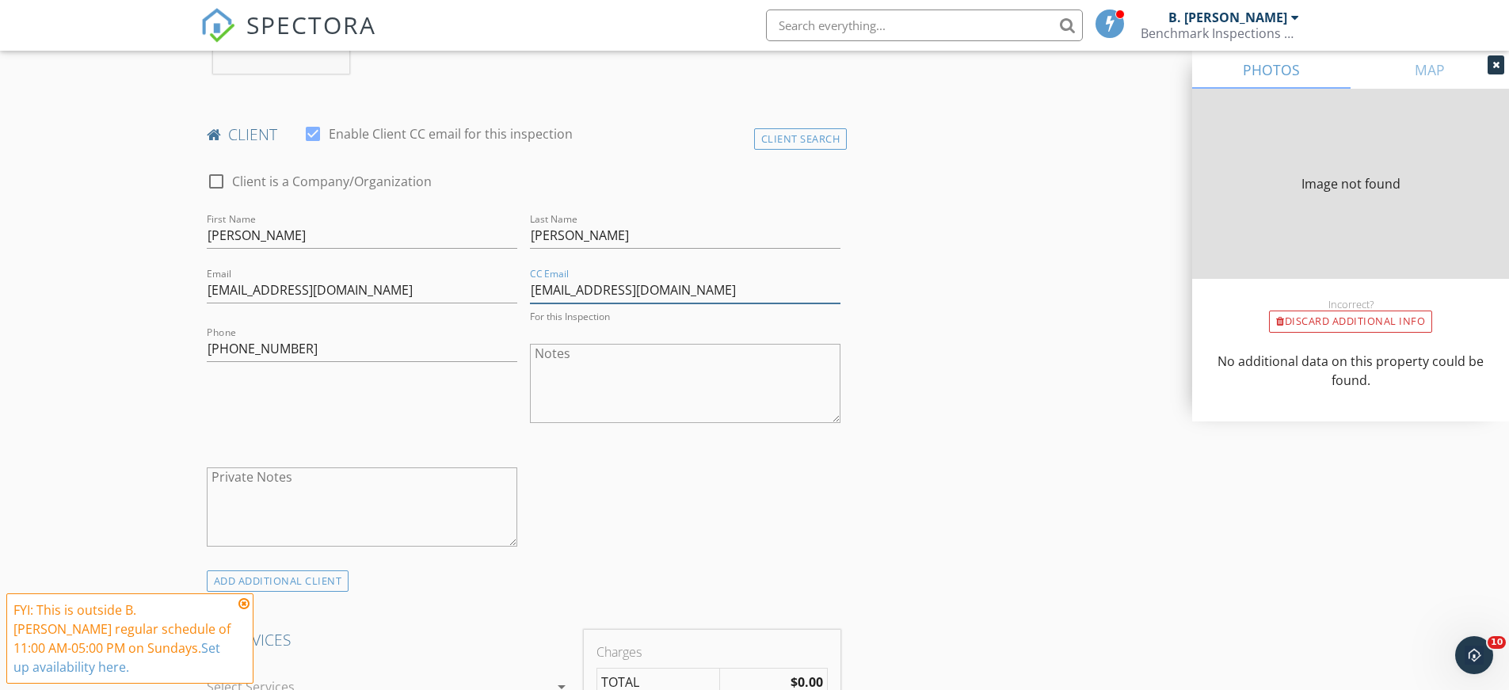
type input "1883"
type input "2023"
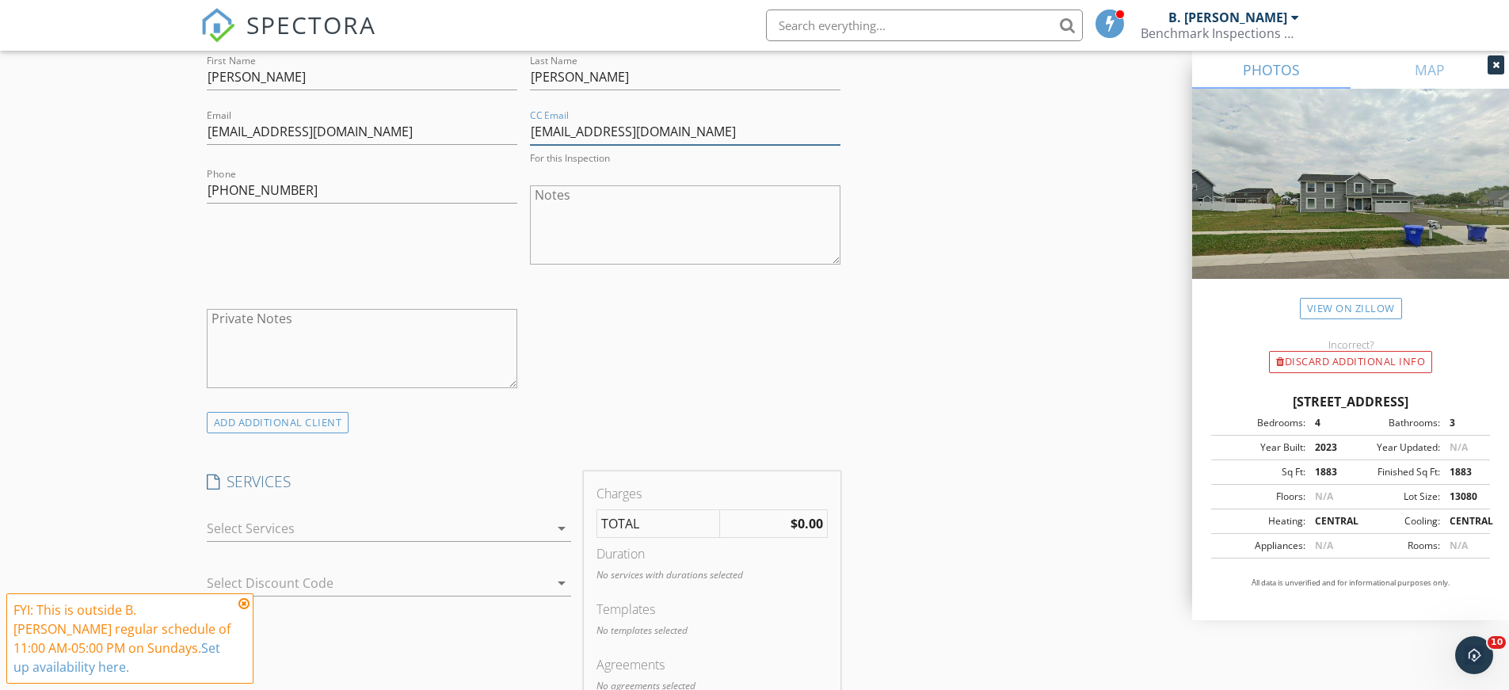
scroll to position [1042, 0]
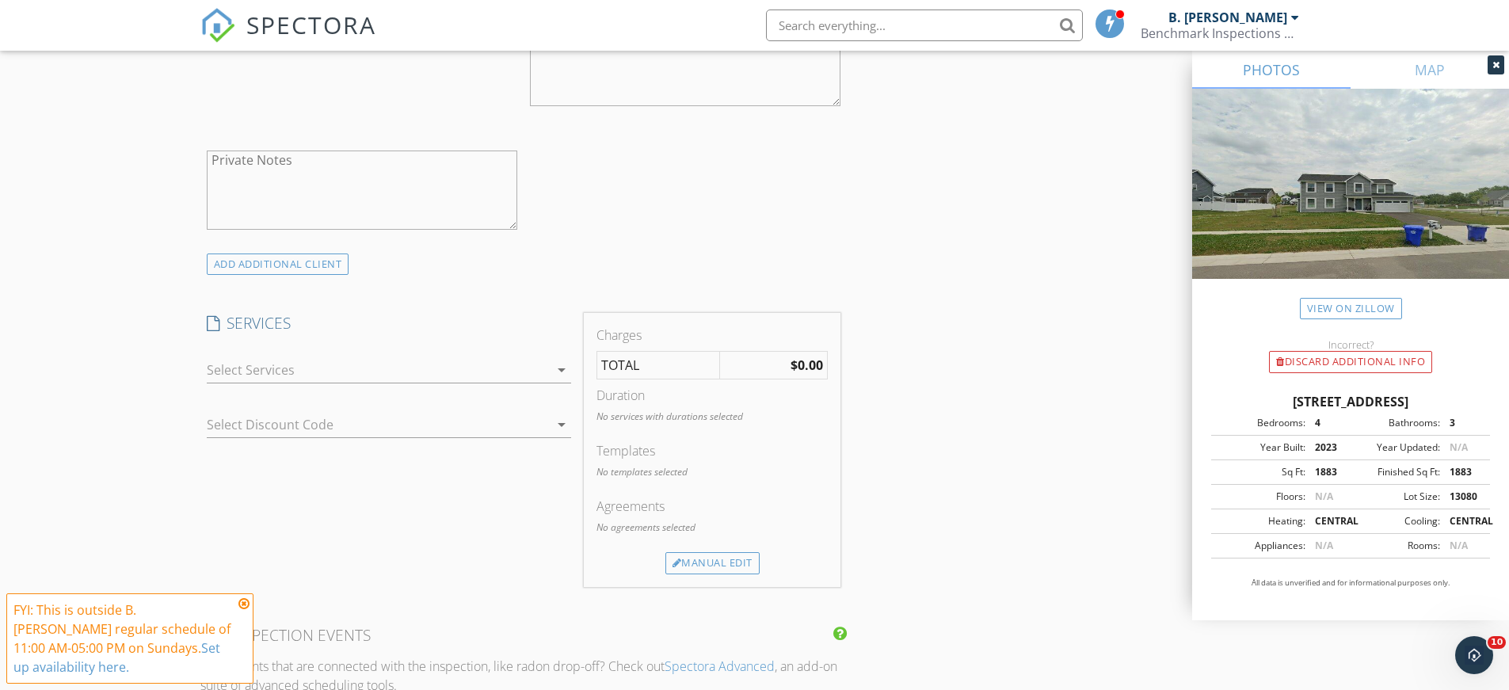
click at [562, 366] on icon "arrow_drop_down" at bounding box center [561, 369] width 19 height 19
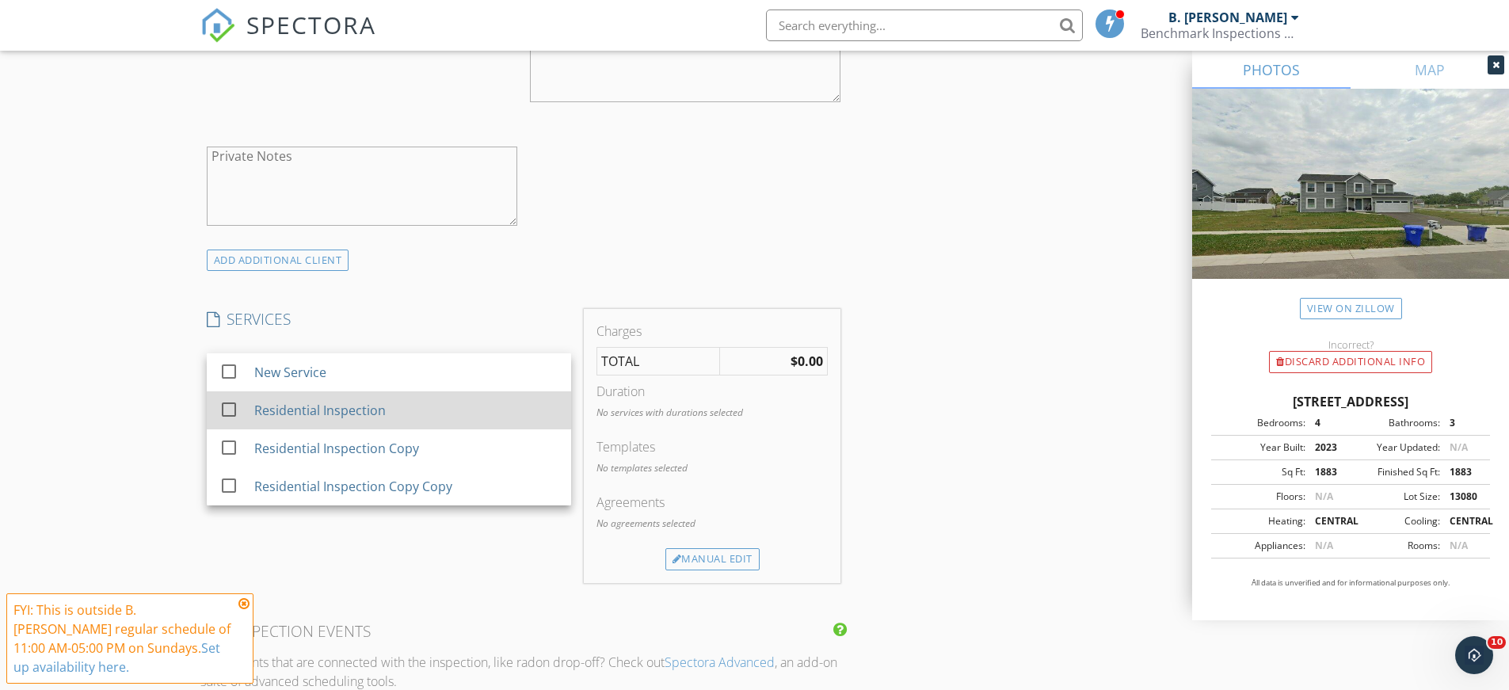
click at [229, 407] on div at bounding box center [228, 409] width 27 height 27
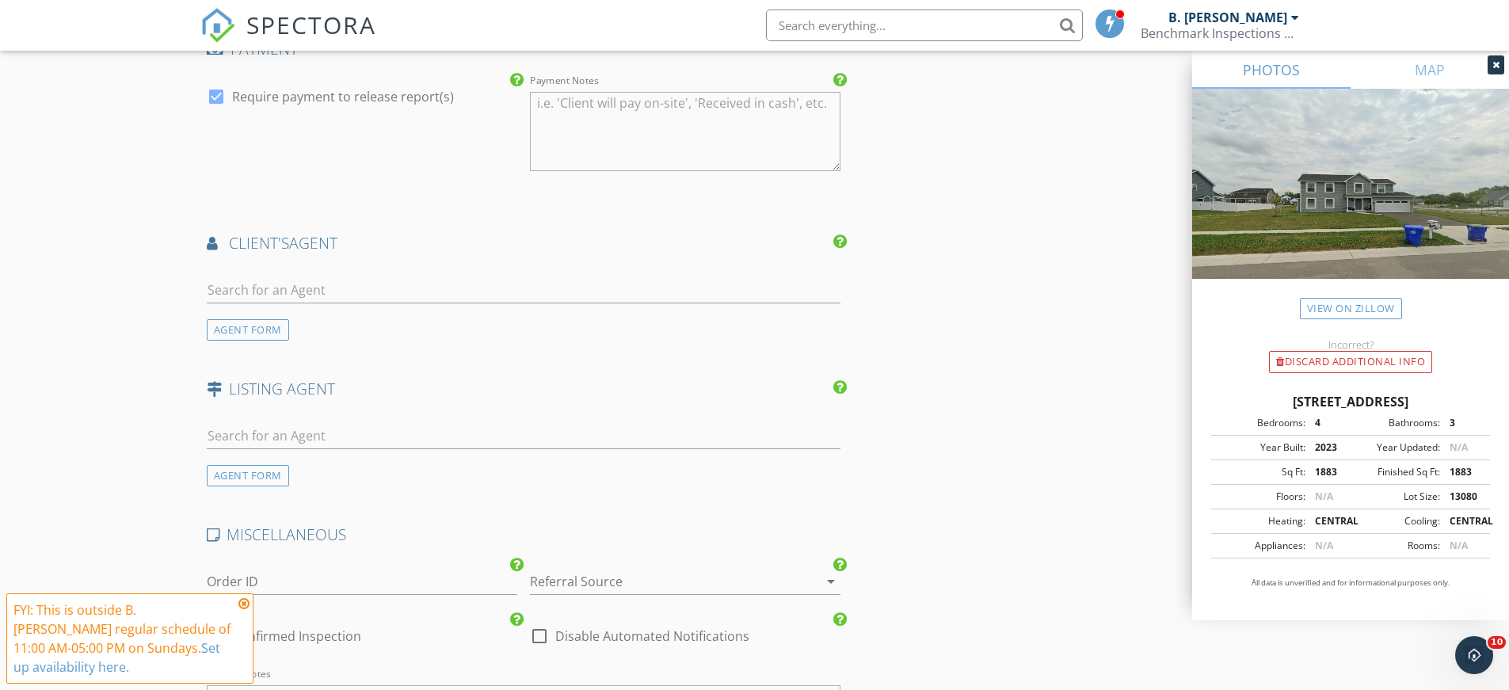
scroll to position [1755, 0]
click at [260, 284] on input "text" at bounding box center [524, 289] width 634 height 26
type input "[PERSON_NAME]"
click at [292, 314] on div "[PERSON_NAME]" at bounding box center [316, 317] width 128 height 19
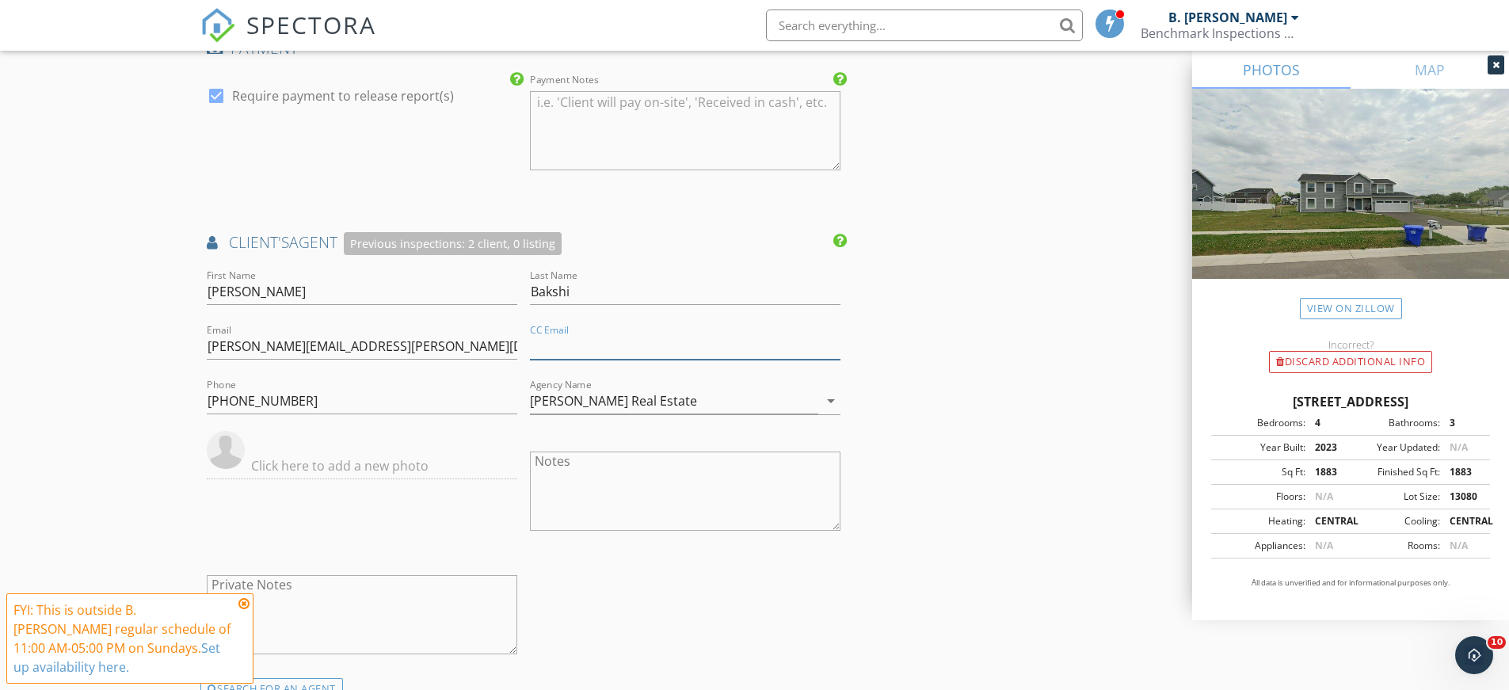
click at [573, 347] on input "CC Email" at bounding box center [685, 346] width 310 height 26
type input "[EMAIL_ADDRESS][DOMAIN_NAME]"
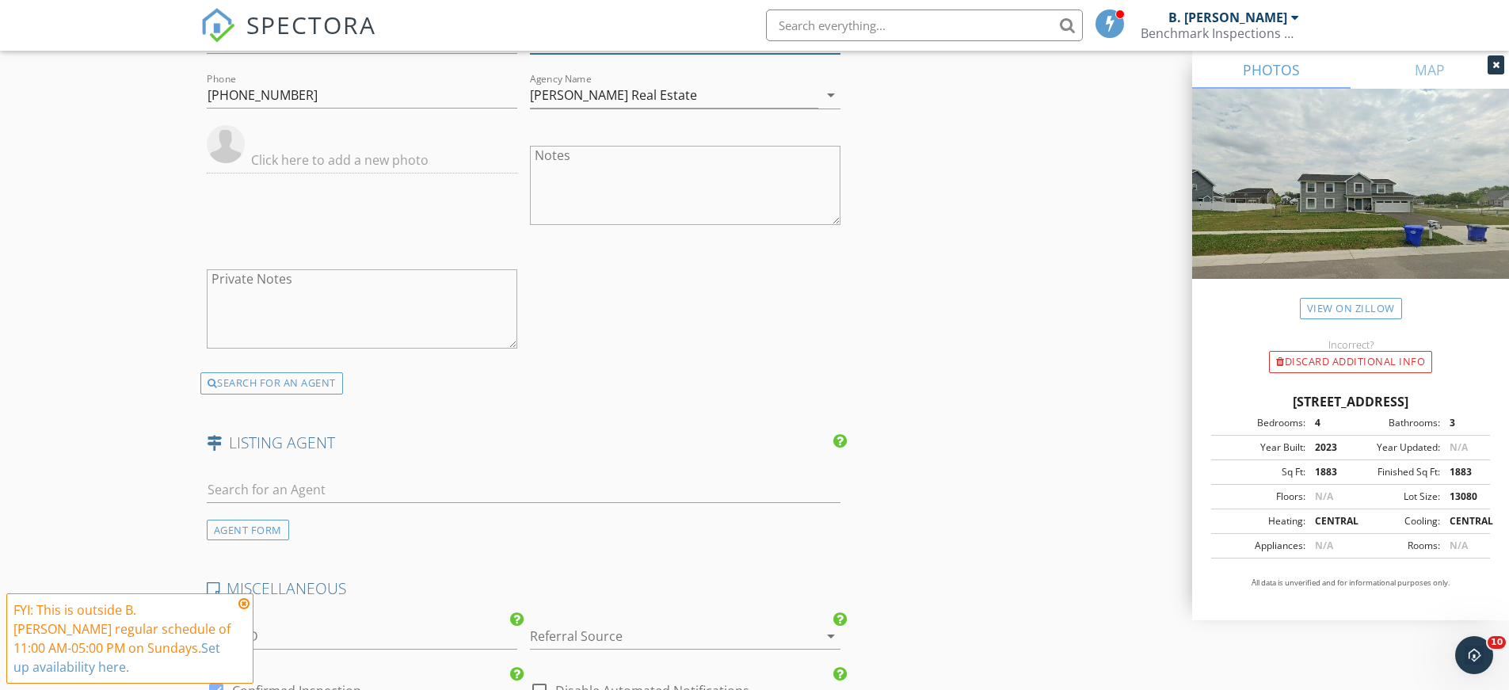
scroll to position [2151, 0]
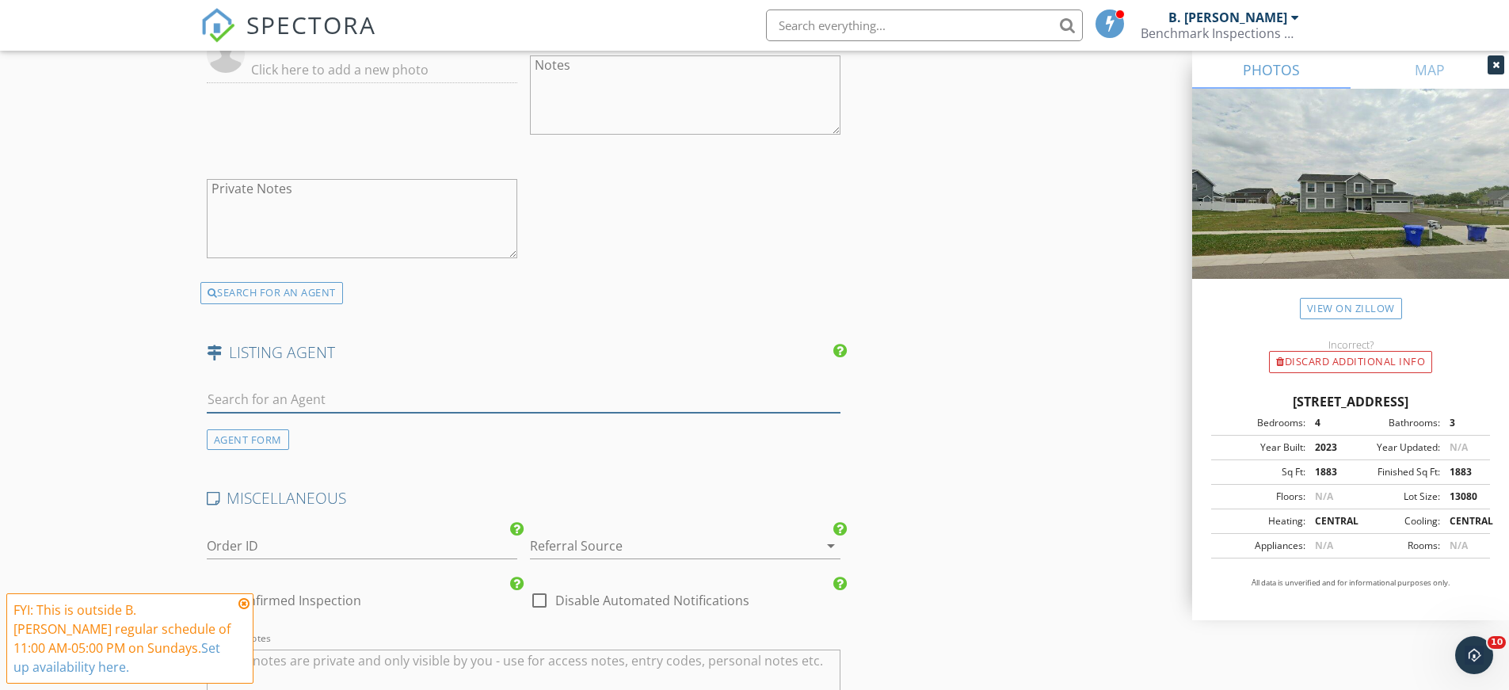
click at [254, 394] on input "text" at bounding box center [524, 400] width 634 height 26
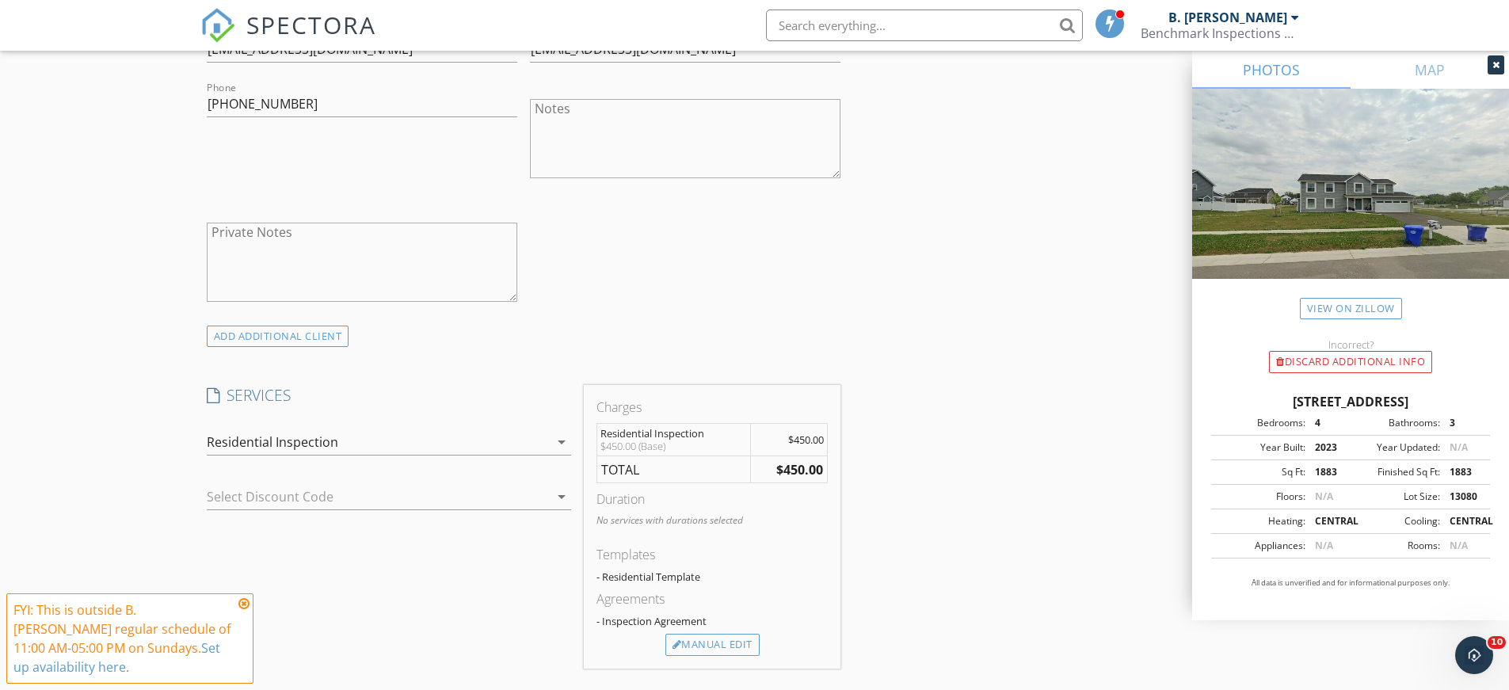
scroll to position [995, 0]
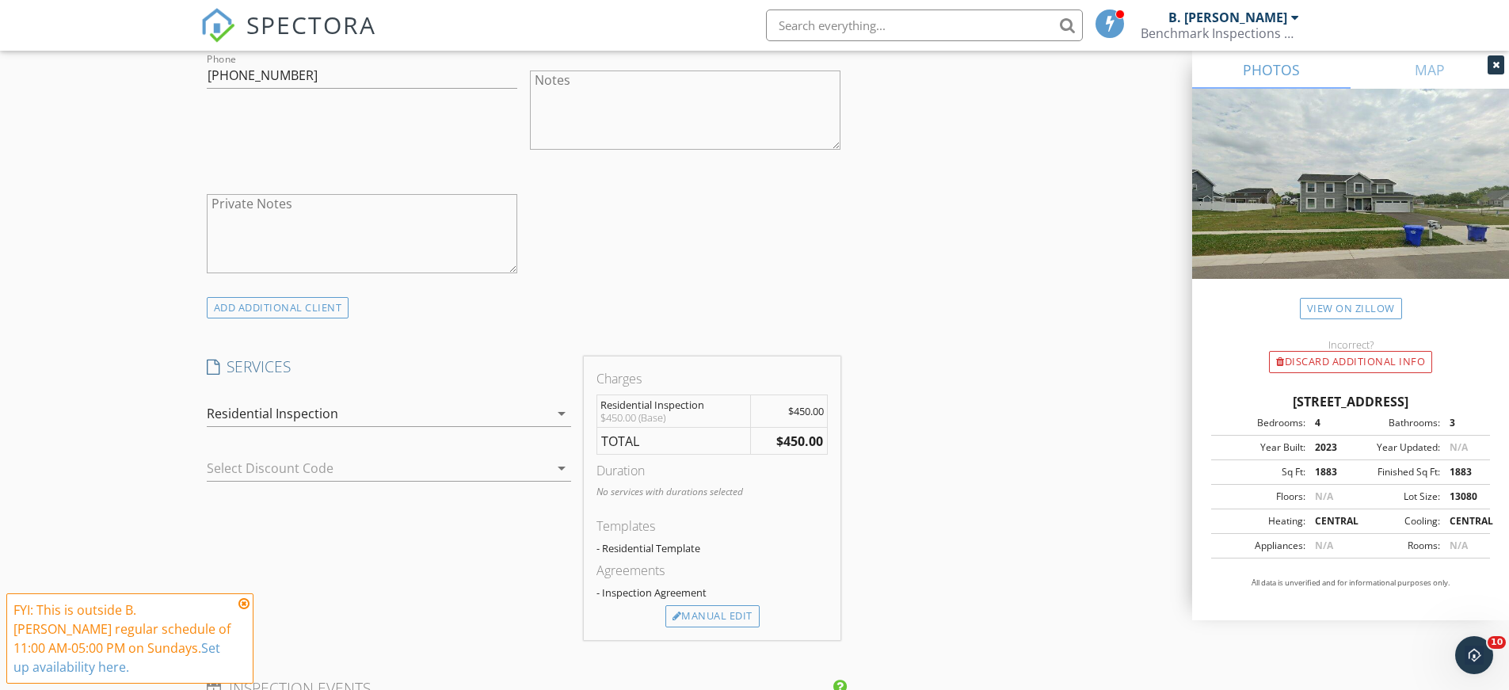
click at [557, 465] on icon "arrow_drop_down" at bounding box center [561, 468] width 19 height 19
click at [557, 465] on div "No data available" at bounding box center [388, 474] width 339 height 19
click at [531, 524] on div "SERVICES check_box_outline_blank New Service check_box Residential Inspection c…" at bounding box center [388, 498] width 377 height 284
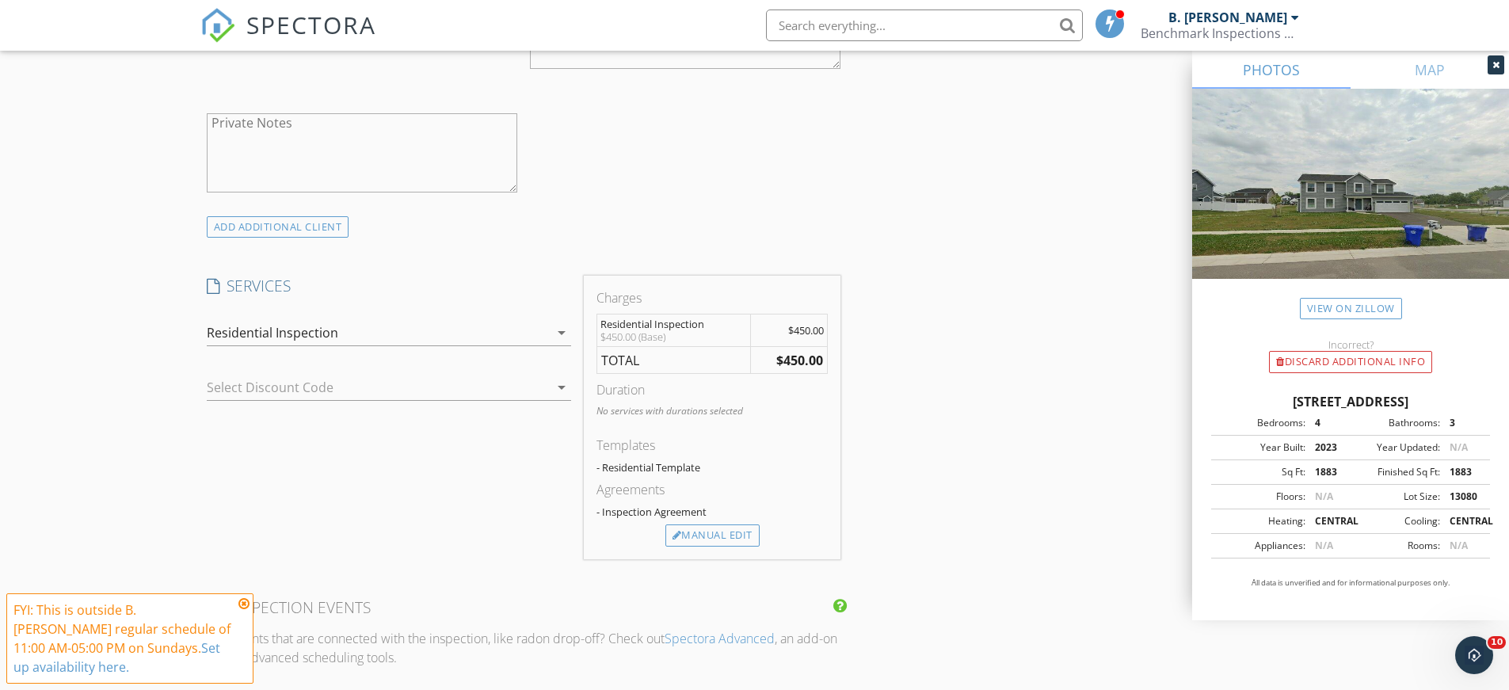
scroll to position [1153, 0]
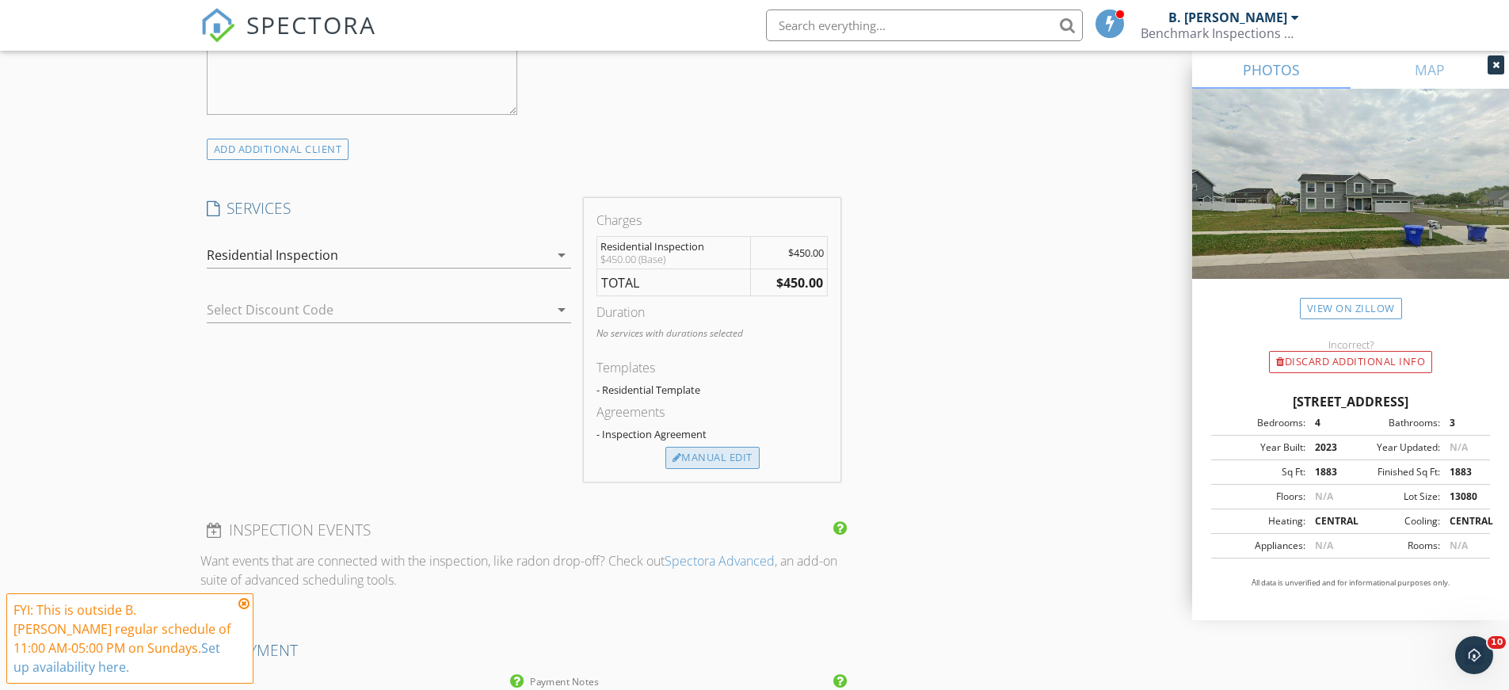
click at [719, 455] on div "Manual Edit" at bounding box center [712, 458] width 94 height 22
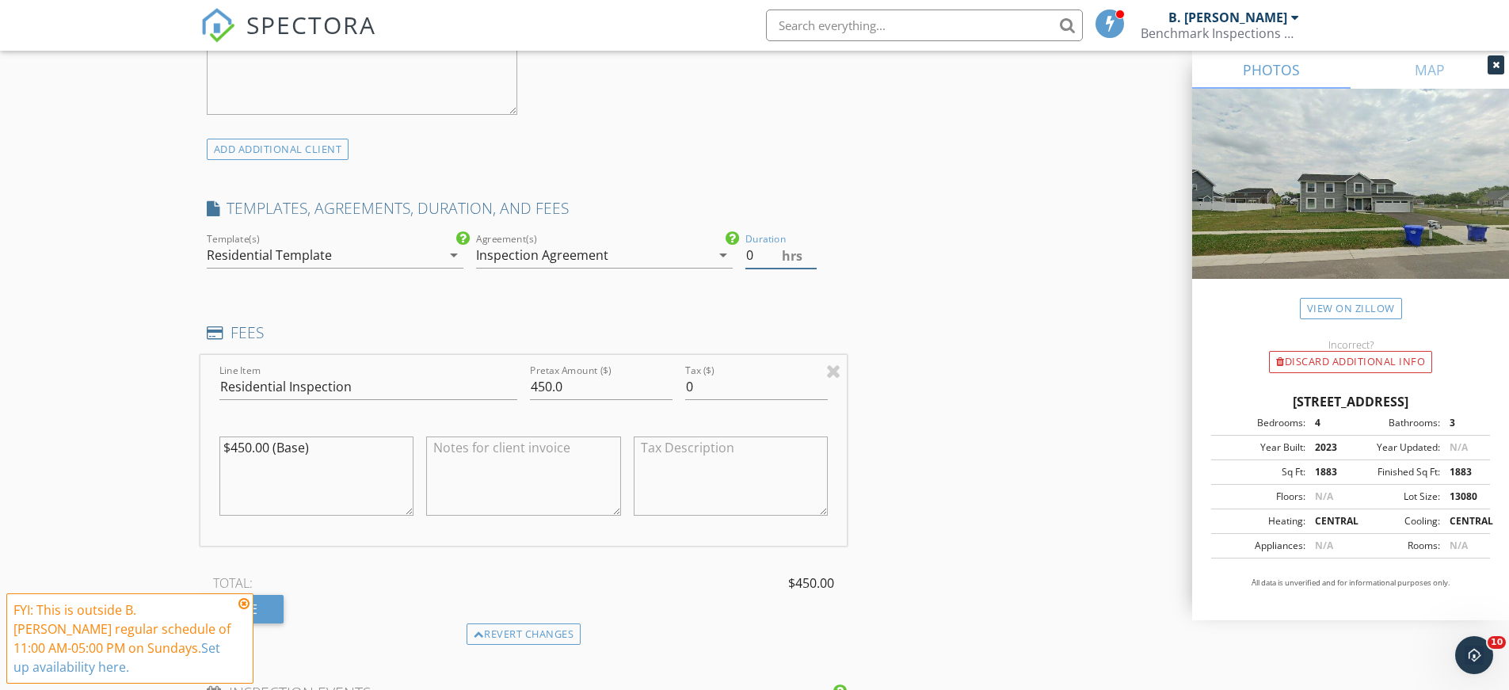
drag, startPoint x: 752, startPoint y: 264, endPoint x: 714, endPoint y: 275, distance: 38.8
click at [725, 266] on div "check_box_outline_blank Guardsman Home Inspection Current check_box_outline_bla…" at bounding box center [523, 257] width 647 height 55
type input "1"
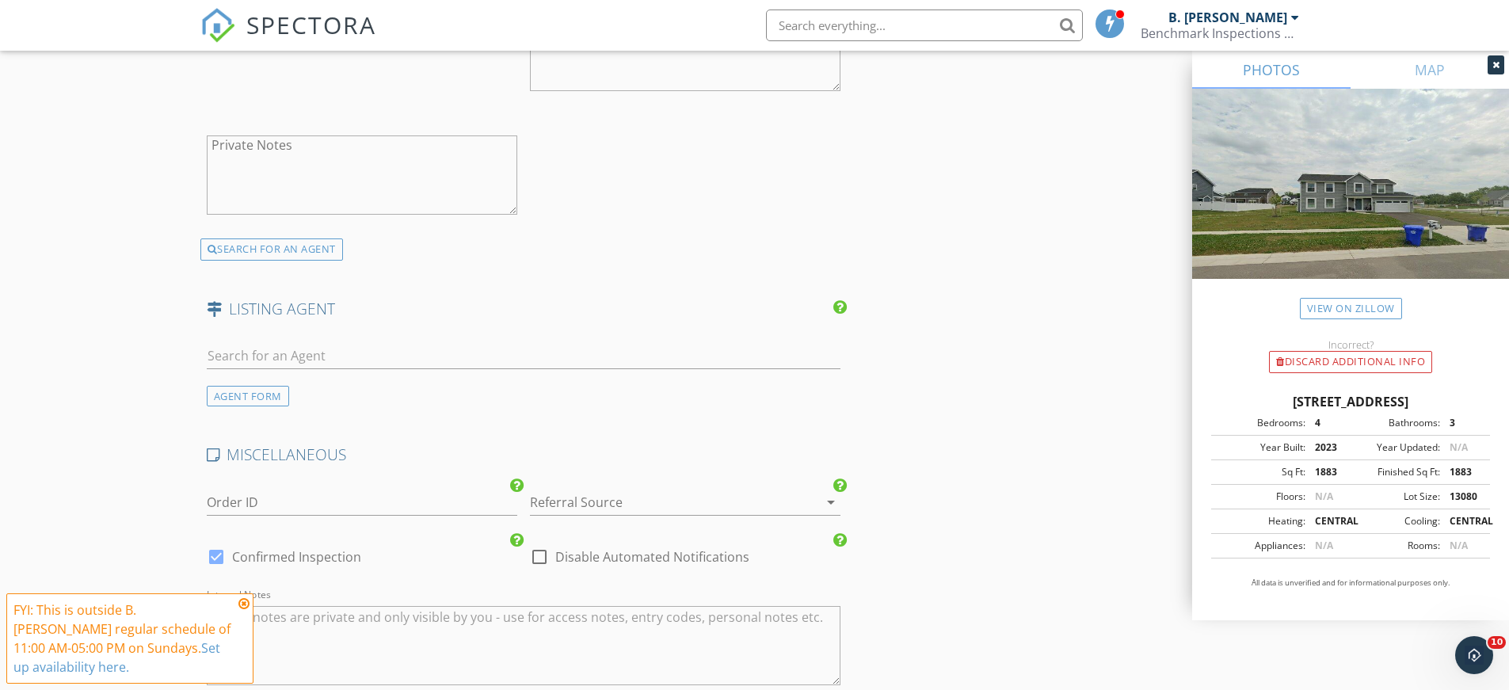
scroll to position [2341, 0]
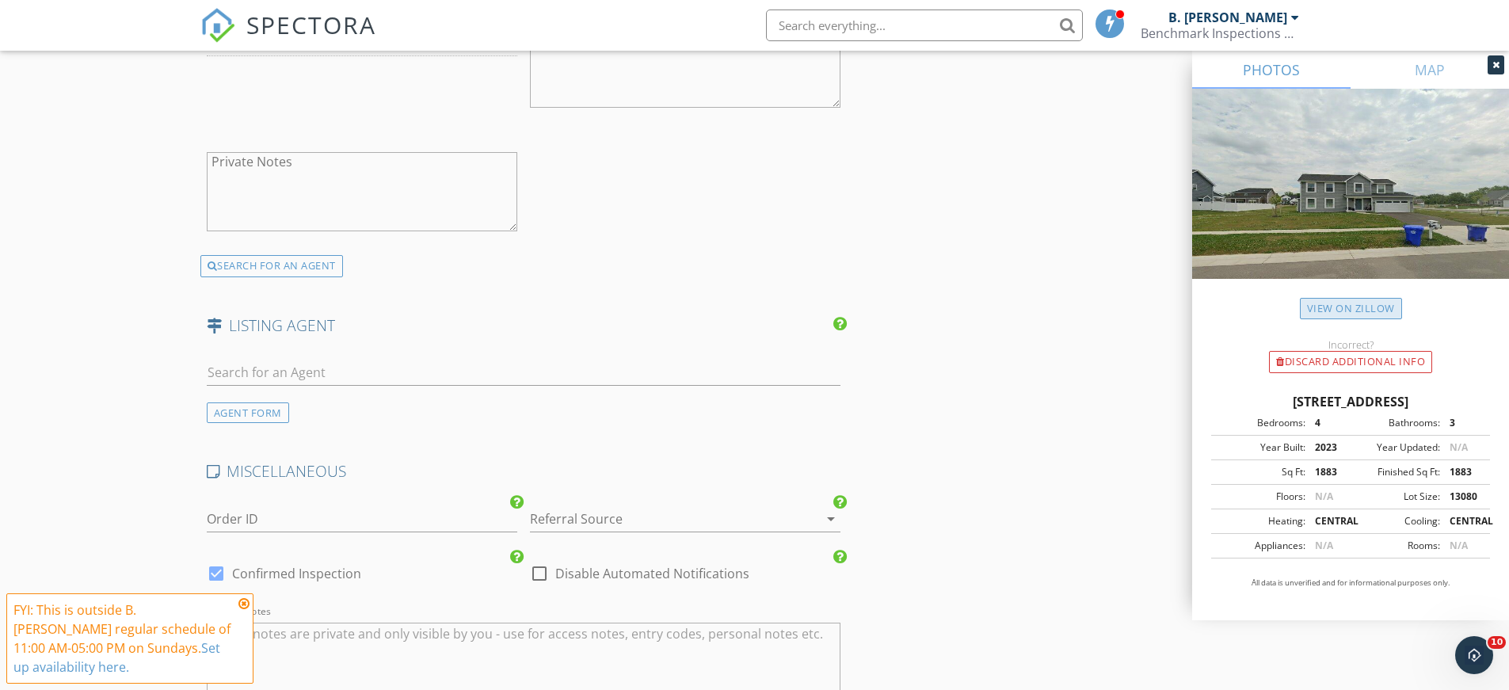
click at [1361, 307] on link "View on Zillow" at bounding box center [1351, 308] width 102 height 21
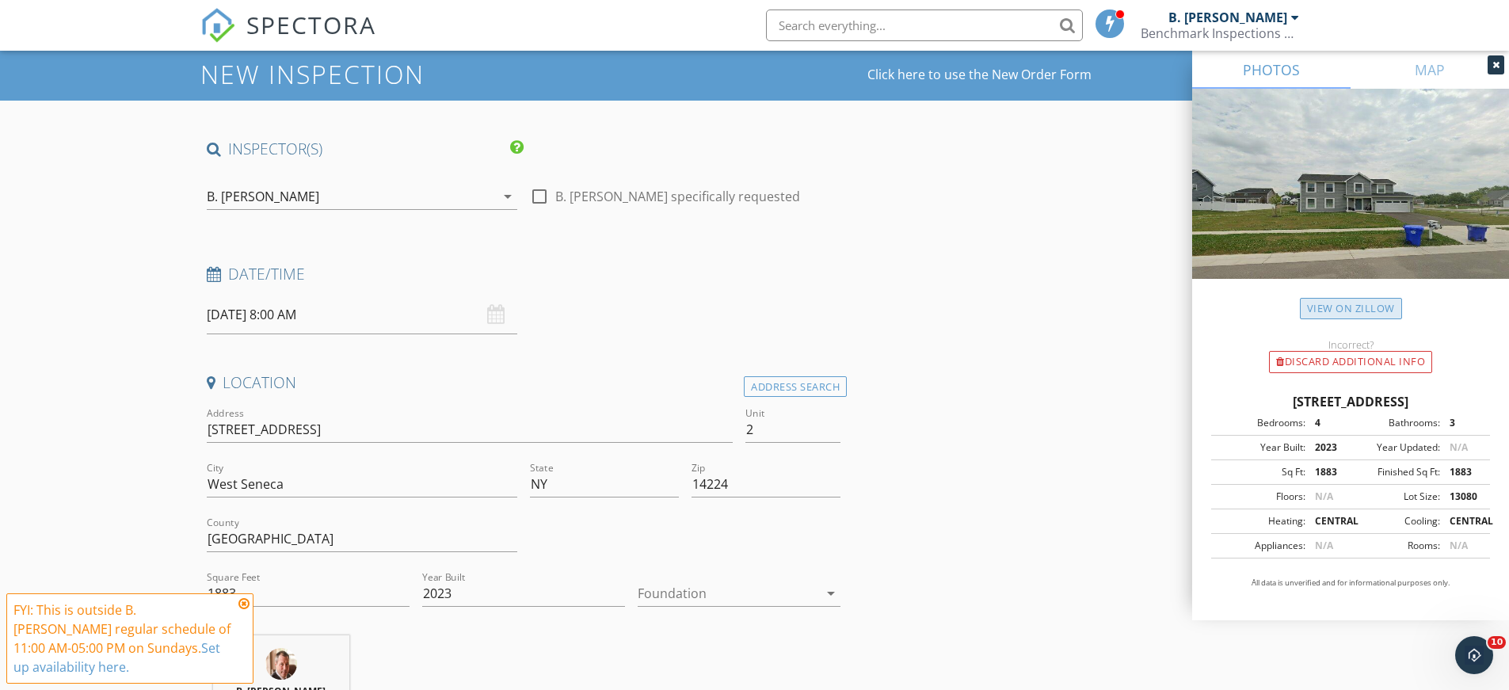
scroll to position [44, 0]
click at [249, 272] on h4 "Date/Time" at bounding box center [524, 275] width 634 height 21
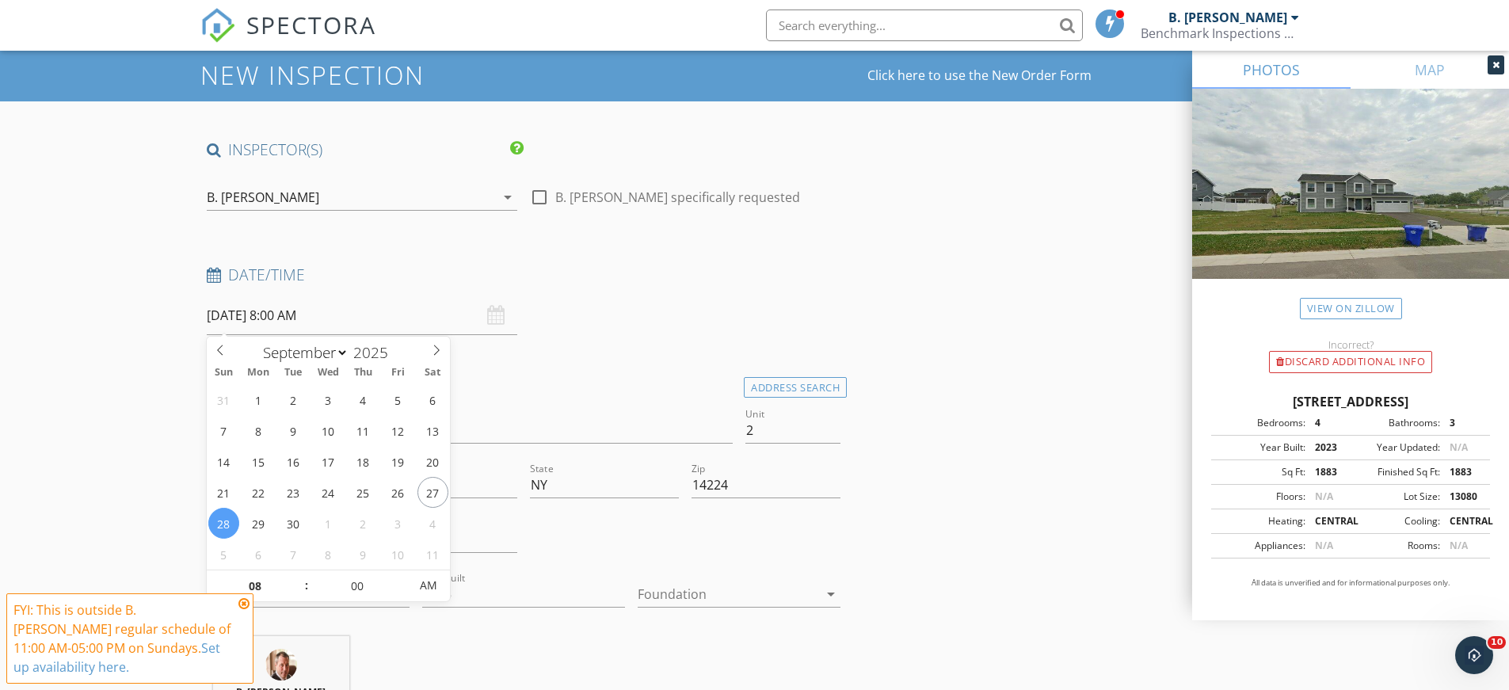
click at [304, 325] on input "09/28/2025 8:00 AM" at bounding box center [362, 315] width 310 height 39
click at [439, 349] on icon at bounding box center [437, 350] width 6 height 10
select select "8"
click at [224, 352] on icon at bounding box center [220, 350] width 11 height 11
type input "09/30/2025 8:00 AM"
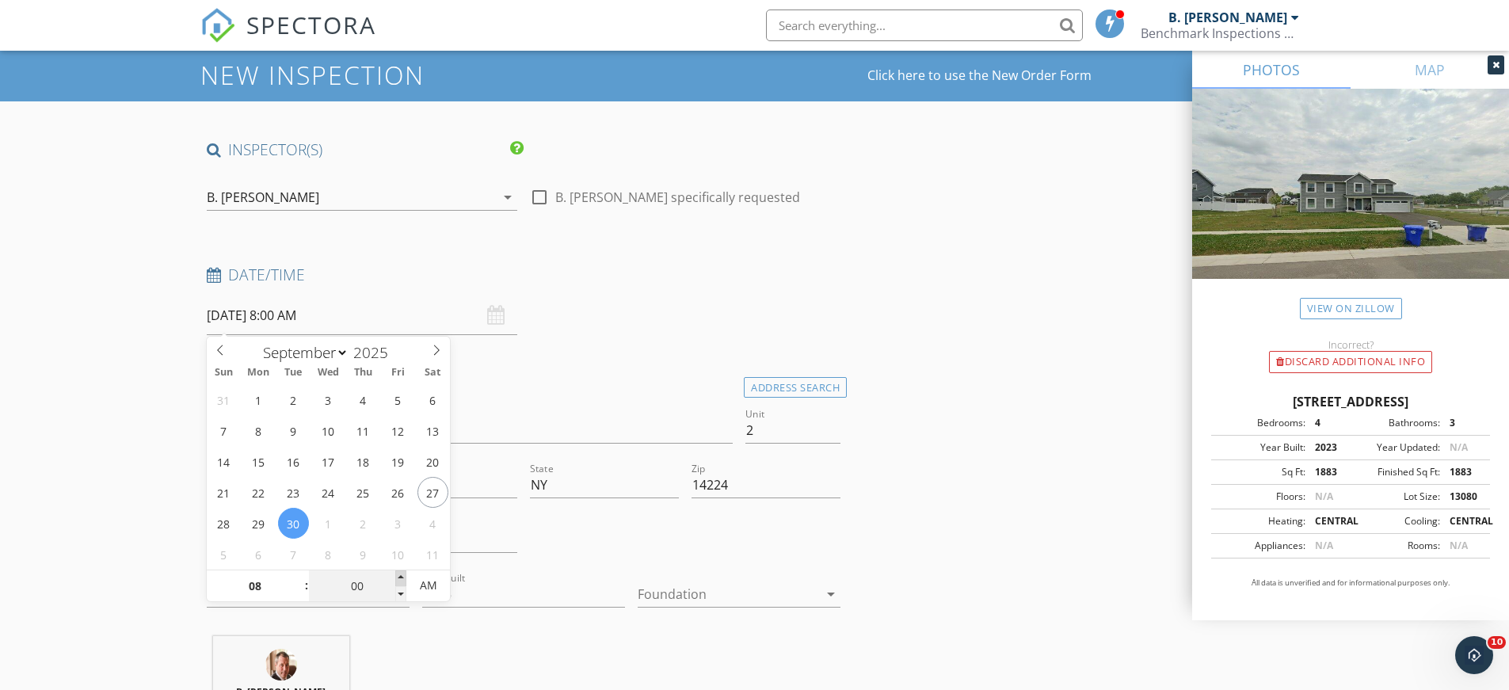
type input "05"
type input "09/30/2025 8:05 AM"
click at [398, 577] on span at bounding box center [400, 578] width 11 height 16
type input "10"
type input "09/30/2025 8:10 AM"
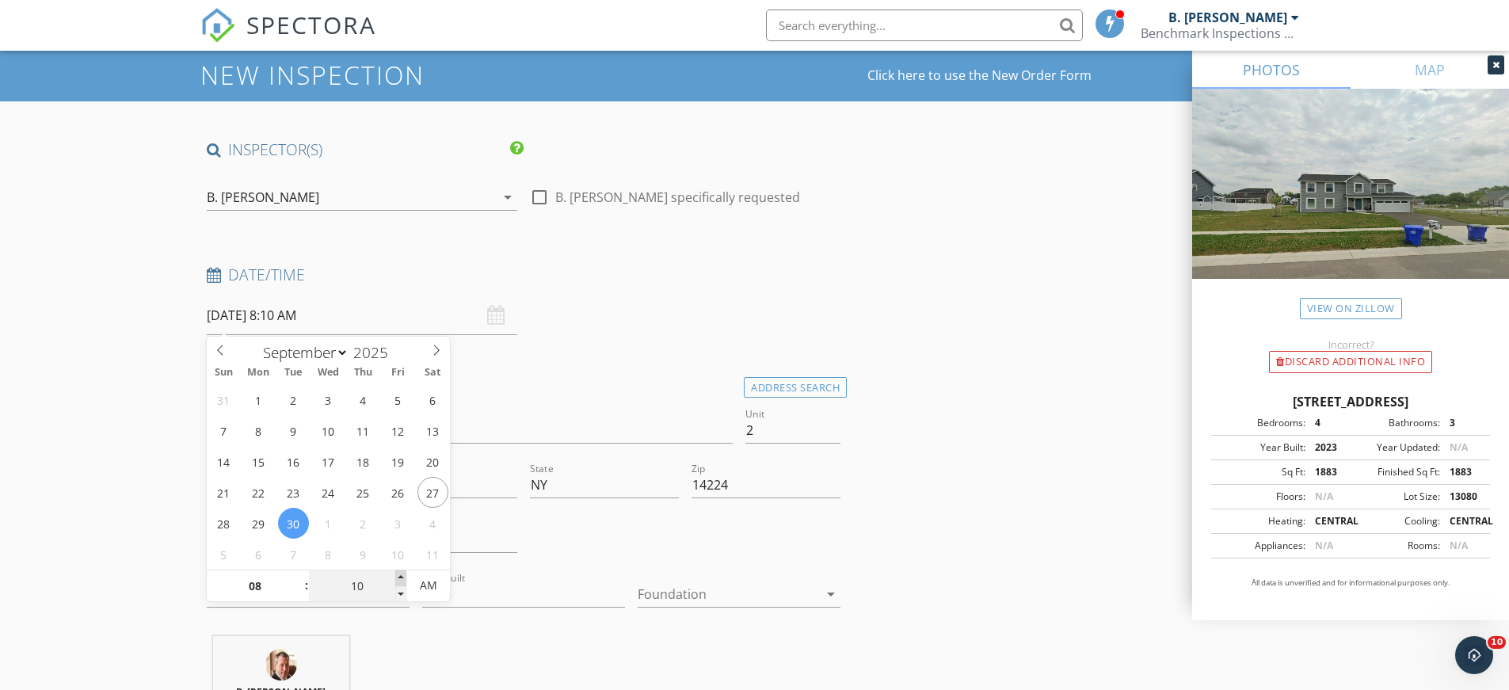
click at [398, 577] on span at bounding box center [400, 578] width 11 height 16
type input "15"
type input "09/30/2025 8:15 AM"
click at [398, 577] on span at bounding box center [400, 578] width 11 height 16
type input "20"
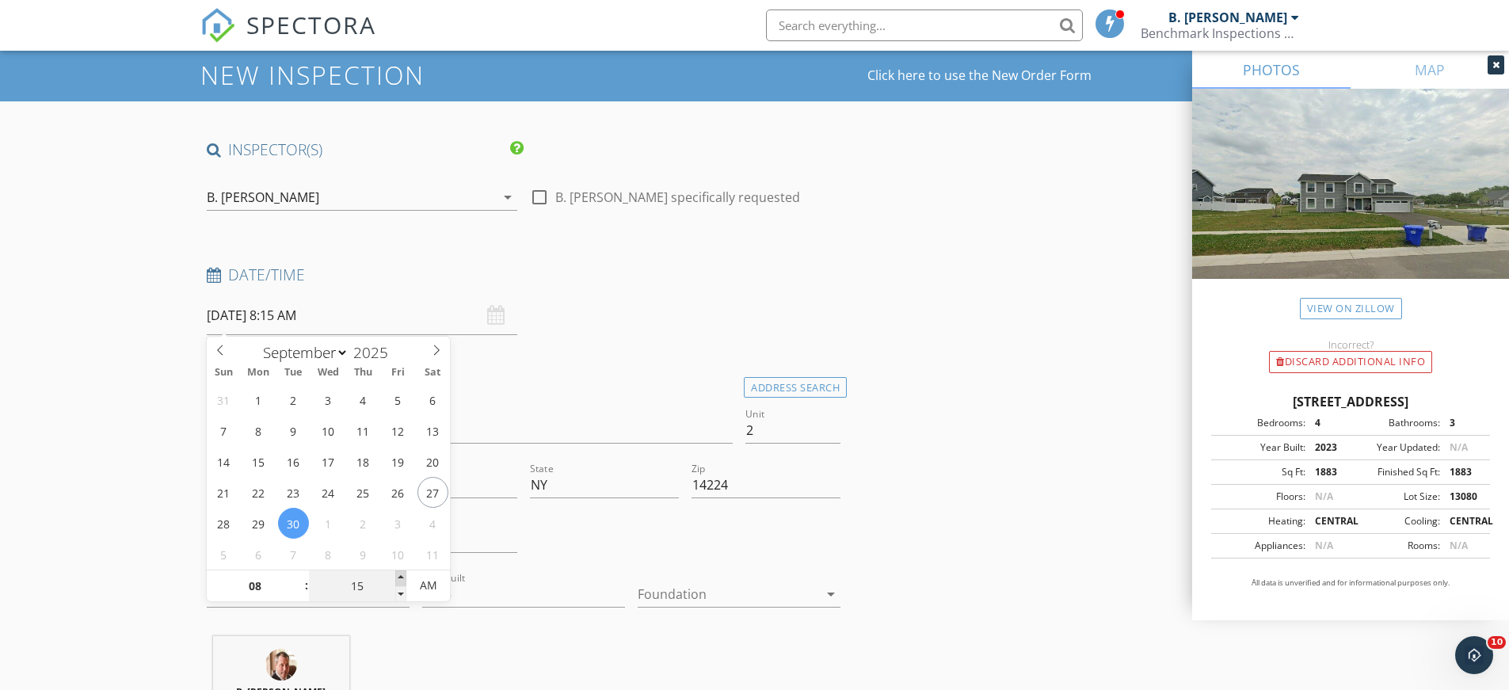
type input "09/30/2025 8:20 AM"
click at [398, 577] on span at bounding box center [400, 578] width 11 height 16
type input "25"
type input "09/30/2025 8:25 AM"
click at [396, 577] on span at bounding box center [400, 578] width 11 height 16
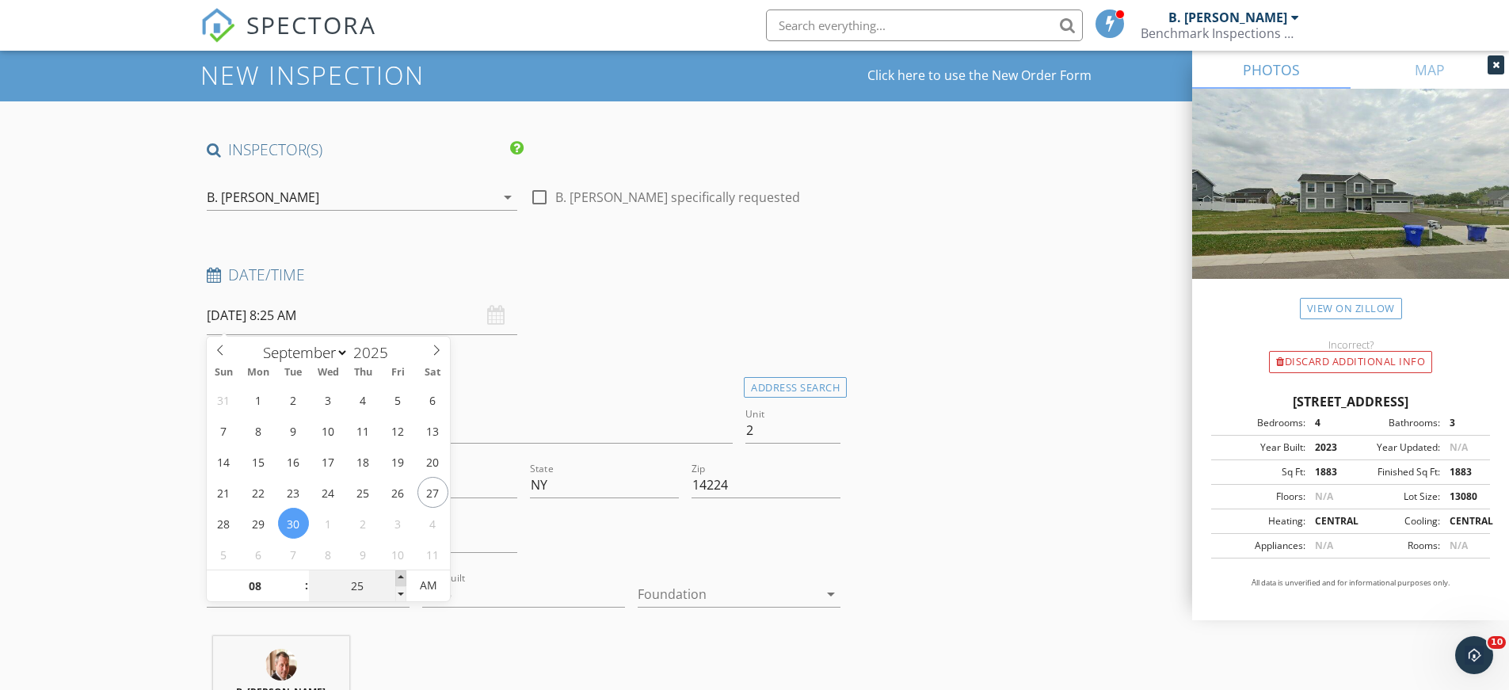
type input "30"
type input "[DATE] 8:30 AM"
click at [396, 577] on span at bounding box center [400, 578] width 11 height 16
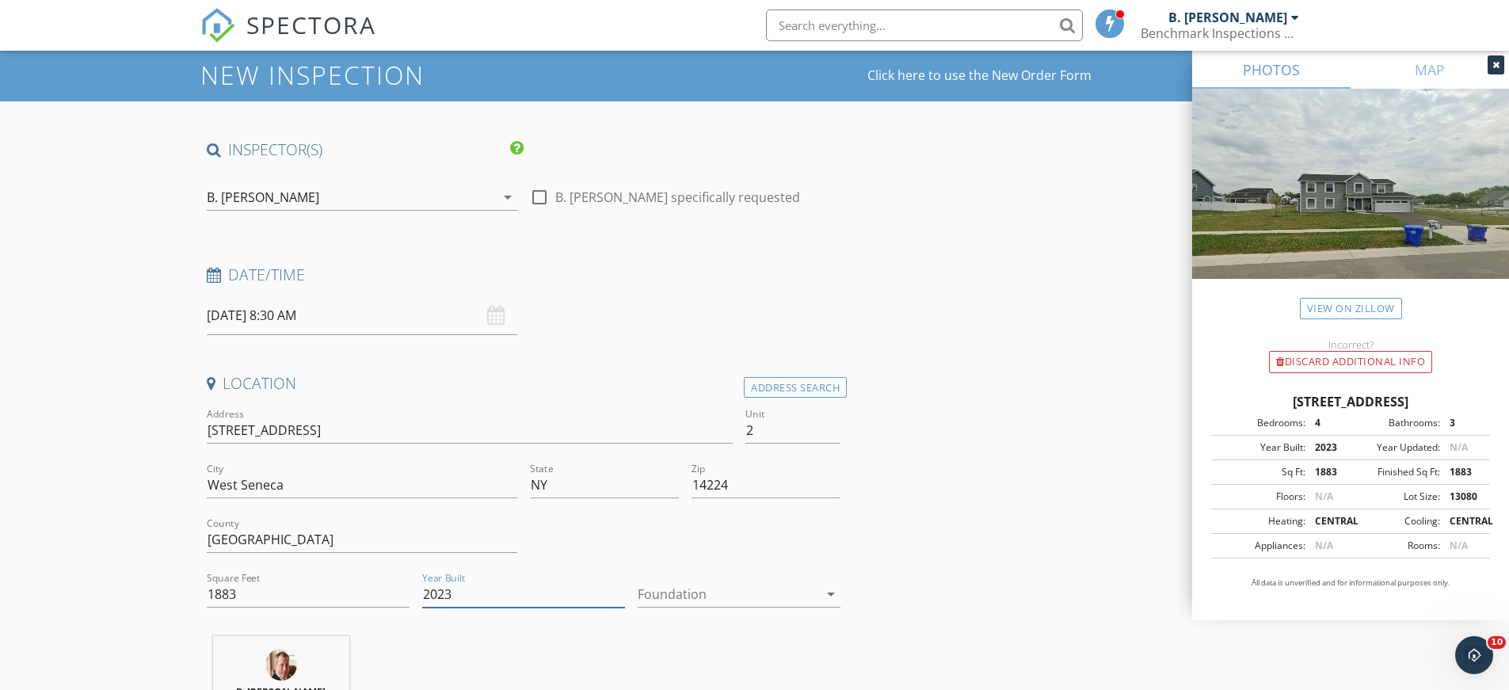
click at [529, 589] on input "2023" at bounding box center [523, 594] width 203 height 26
click at [760, 432] on input "2" at bounding box center [792, 430] width 95 height 26
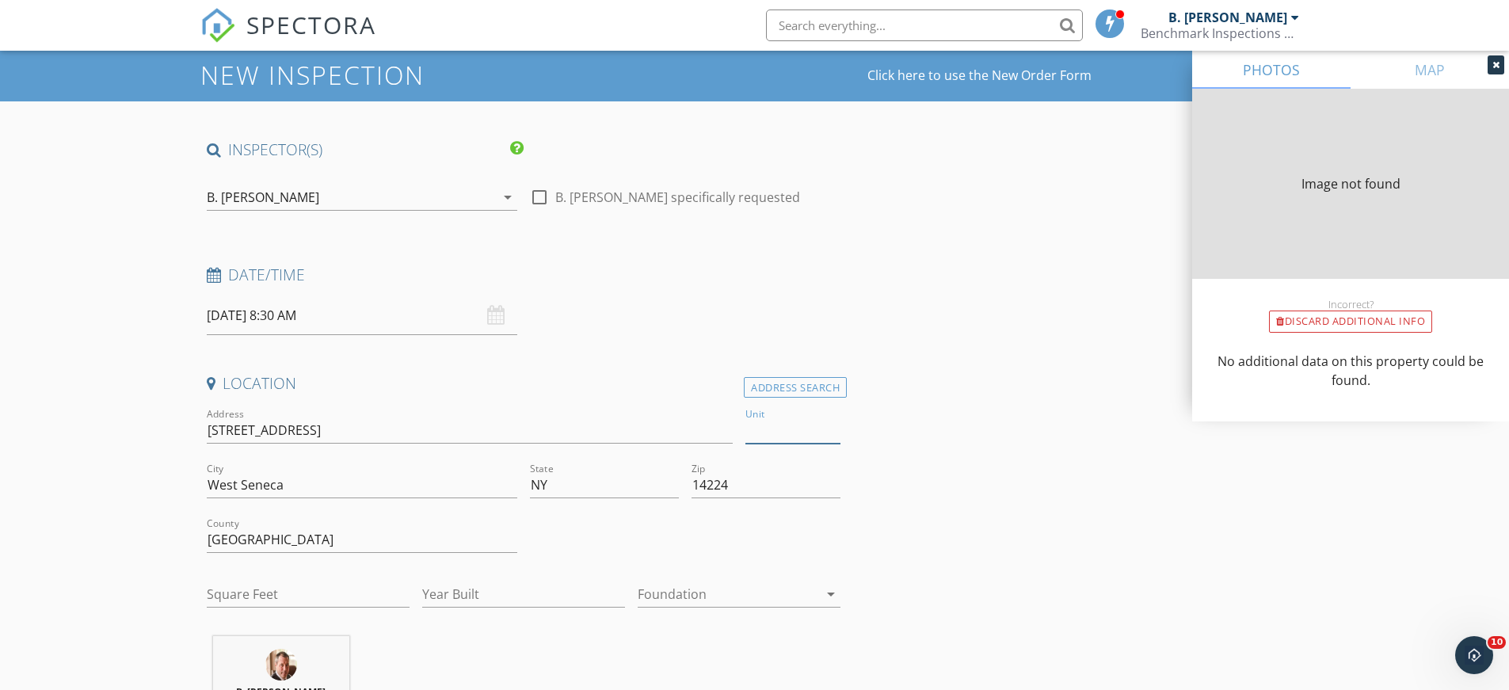
type input "1883"
type input "2023"
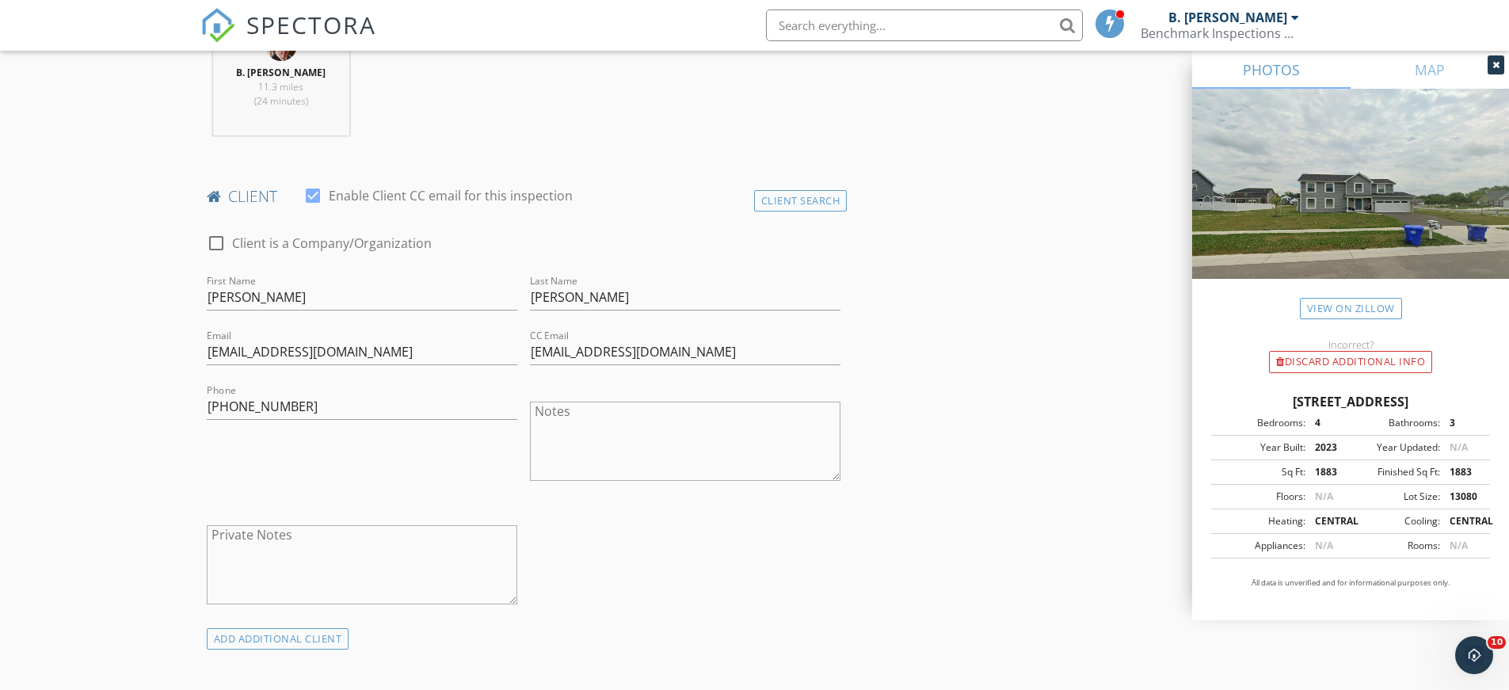
scroll to position [604, 0]
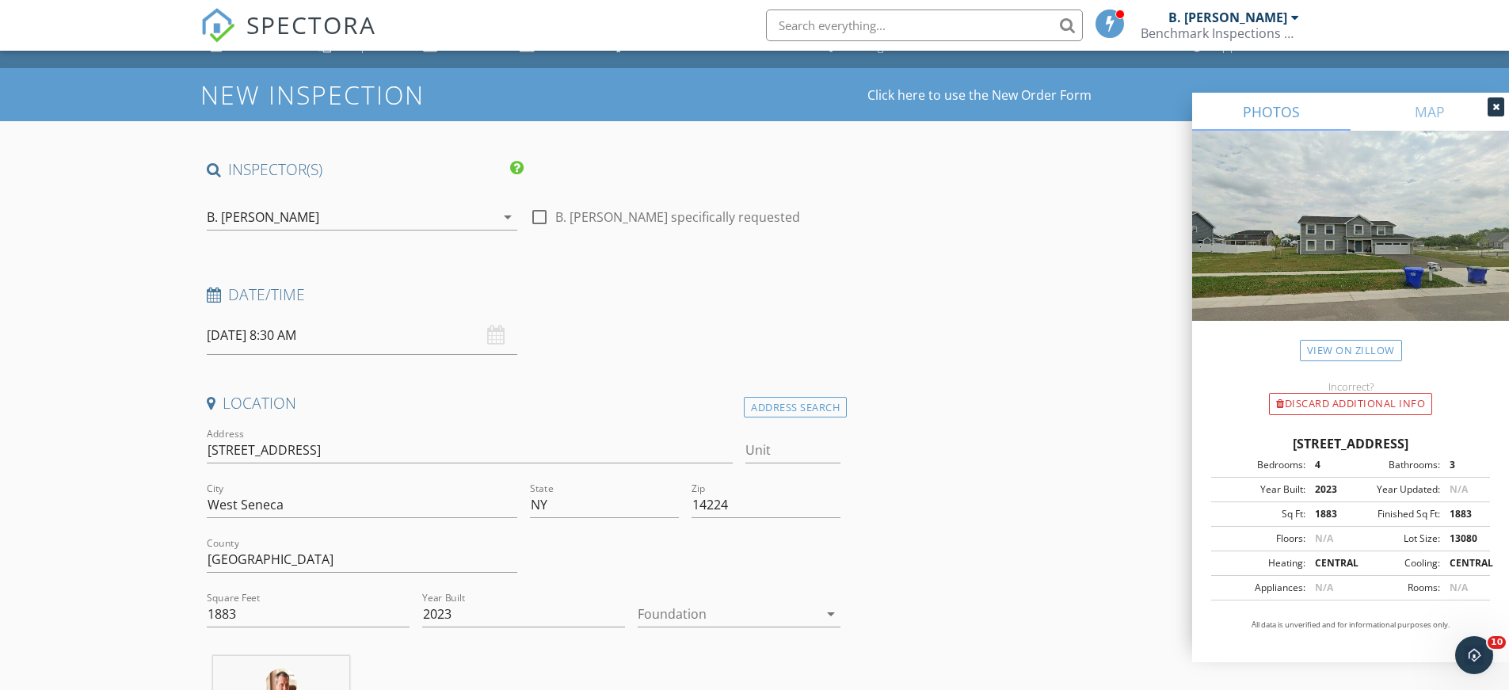
scroll to position [0, 0]
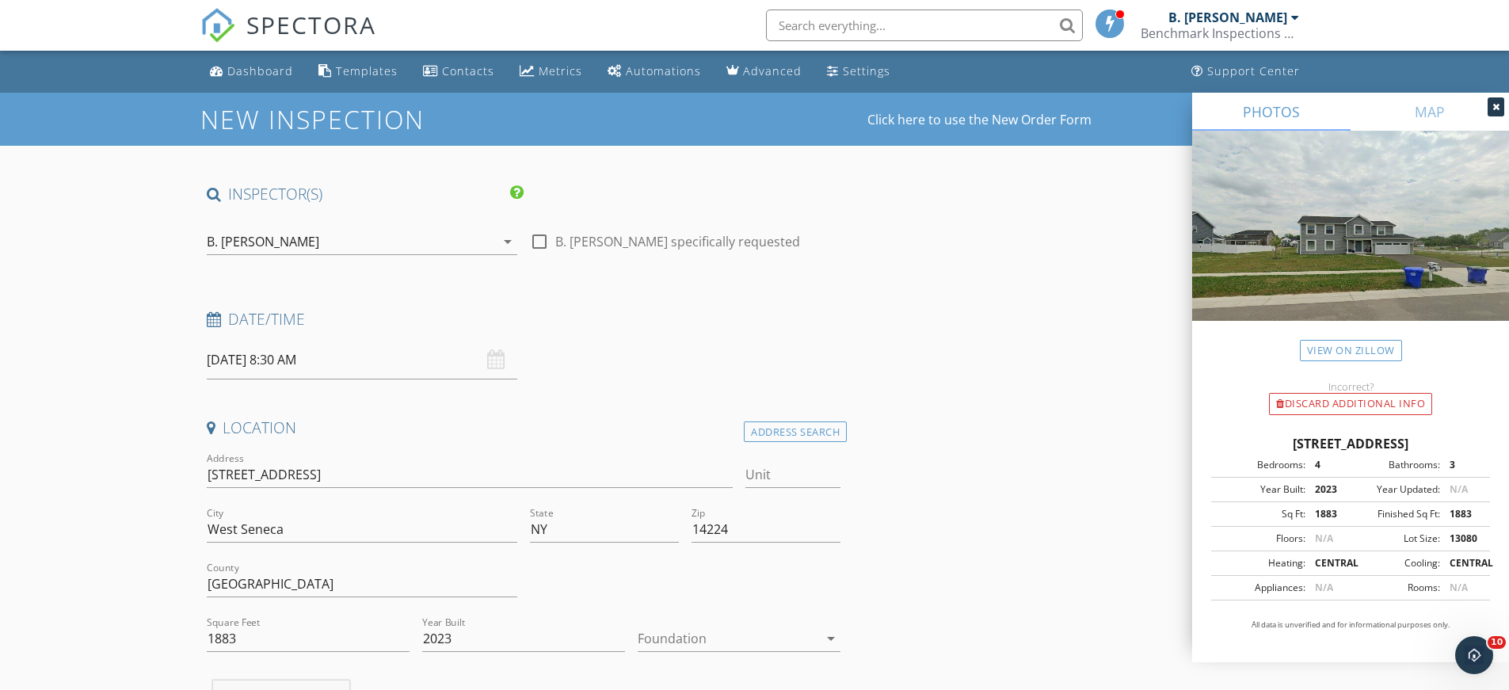
click at [528, 242] on div at bounding box center [539, 241] width 27 height 27
checkbox input "true"
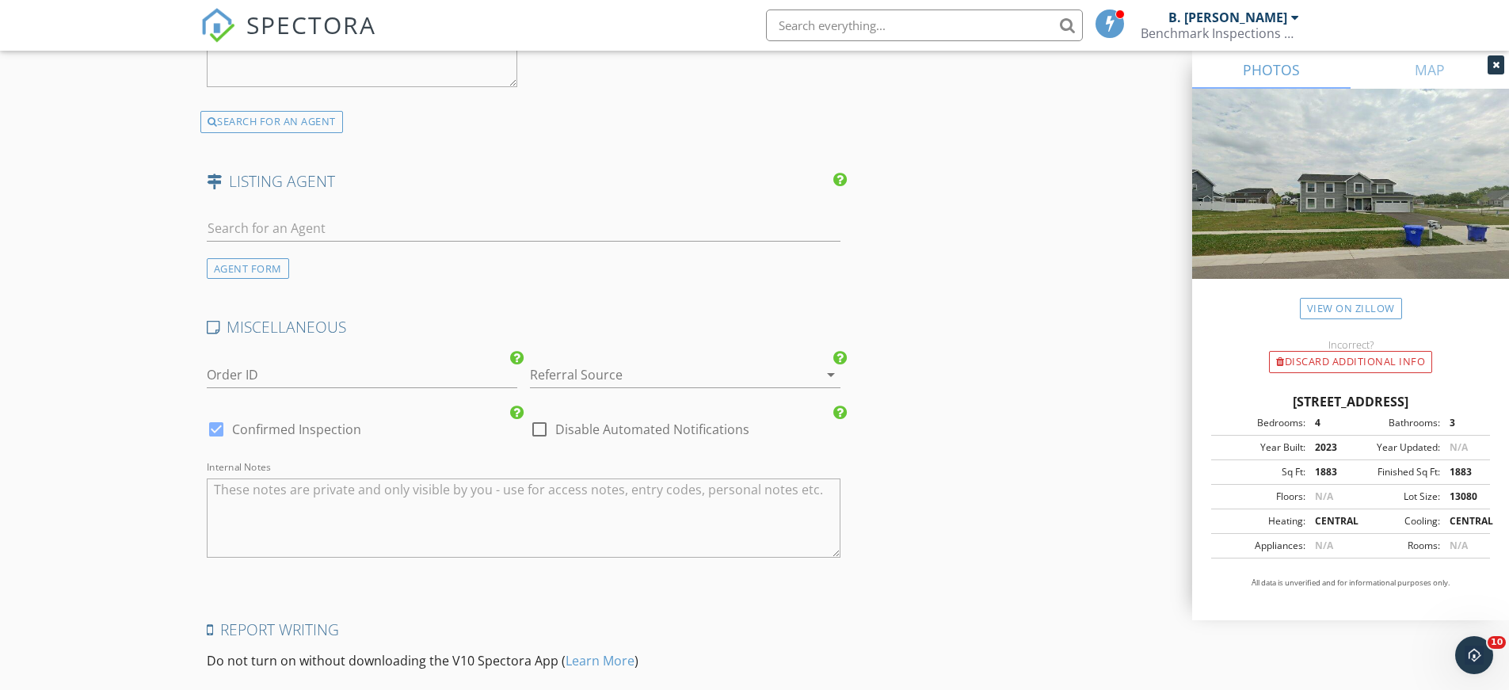
scroll to position [2425, 0]
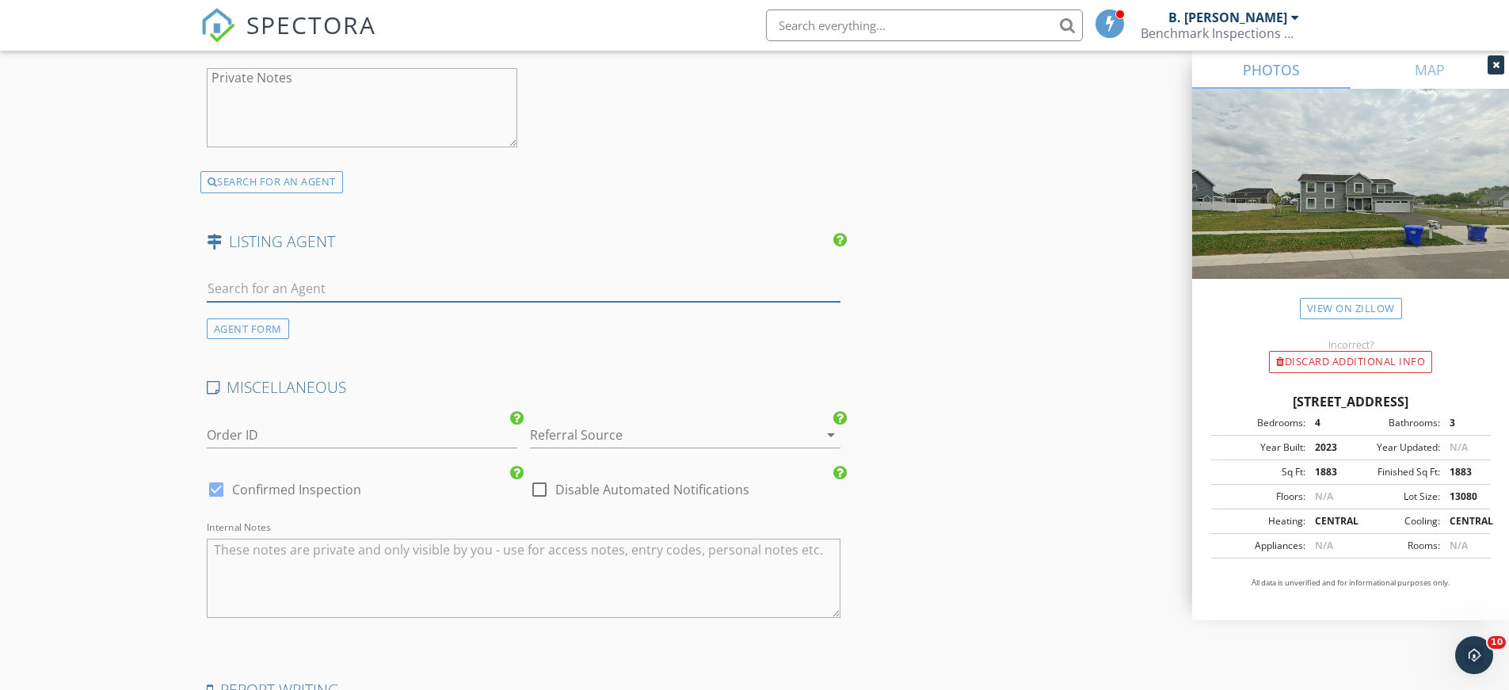
click at [310, 280] on input "text" at bounding box center [524, 289] width 634 height 26
type input "Keller Williams Larry Anderson"
click at [382, 396] on h4 "MISCELLANEOUS" at bounding box center [524, 387] width 634 height 21
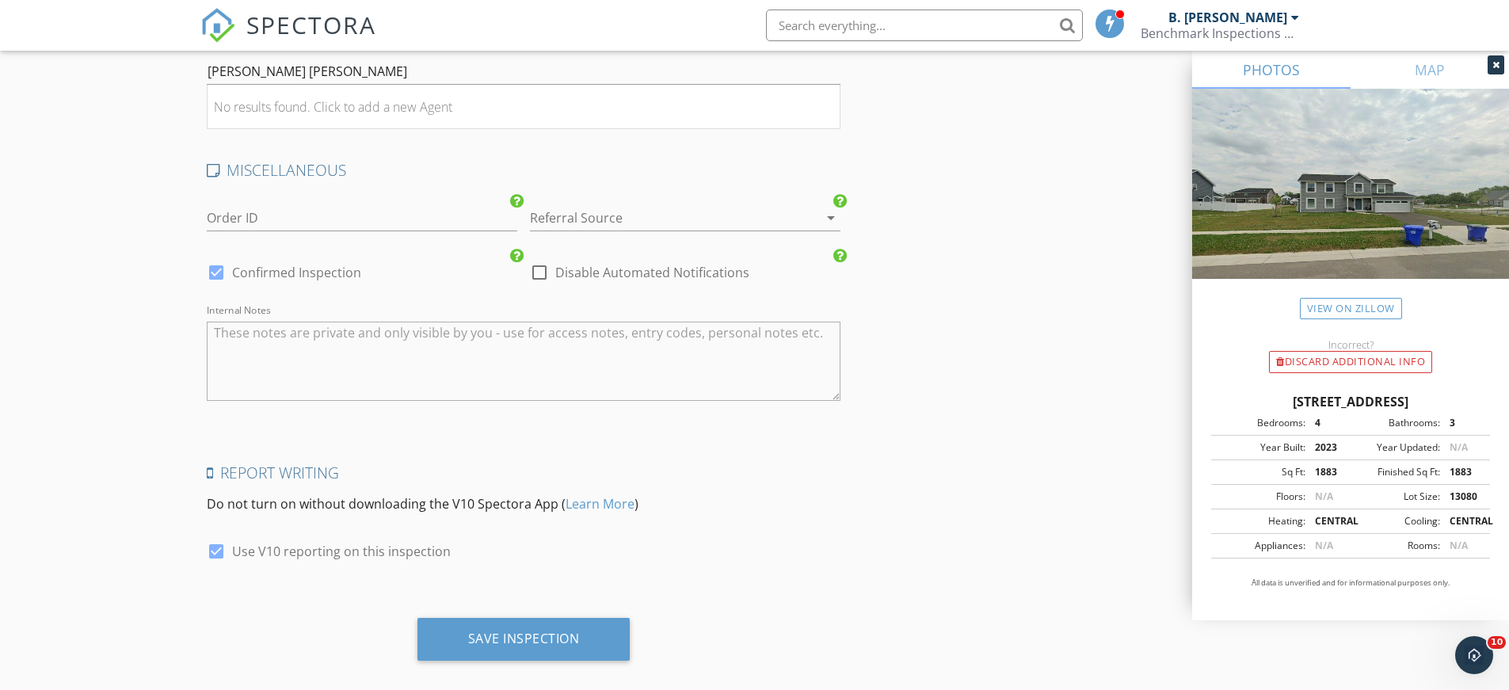
scroll to position [2663, 0]
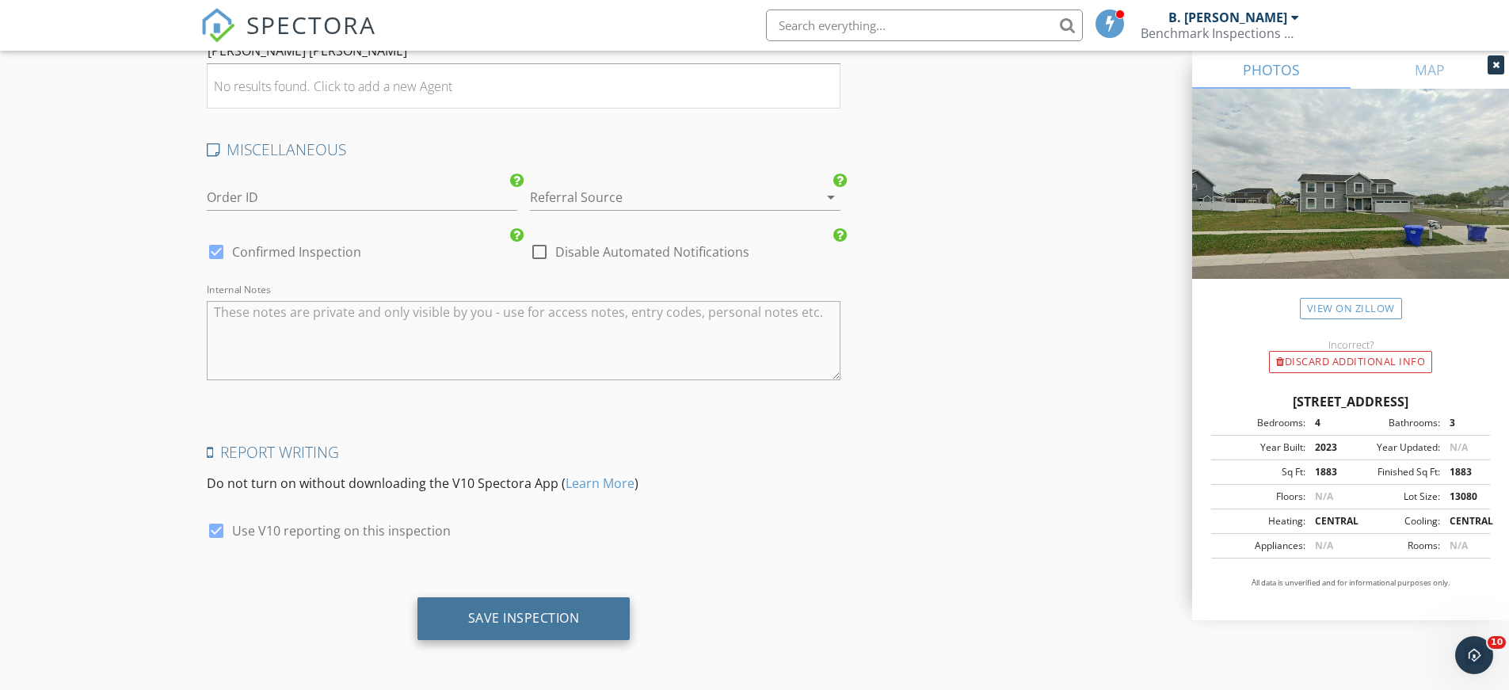
click at [527, 620] on div "Save Inspection" at bounding box center [524, 618] width 112 height 16
